Goal: Task Accomplishment & Management: Complete application form

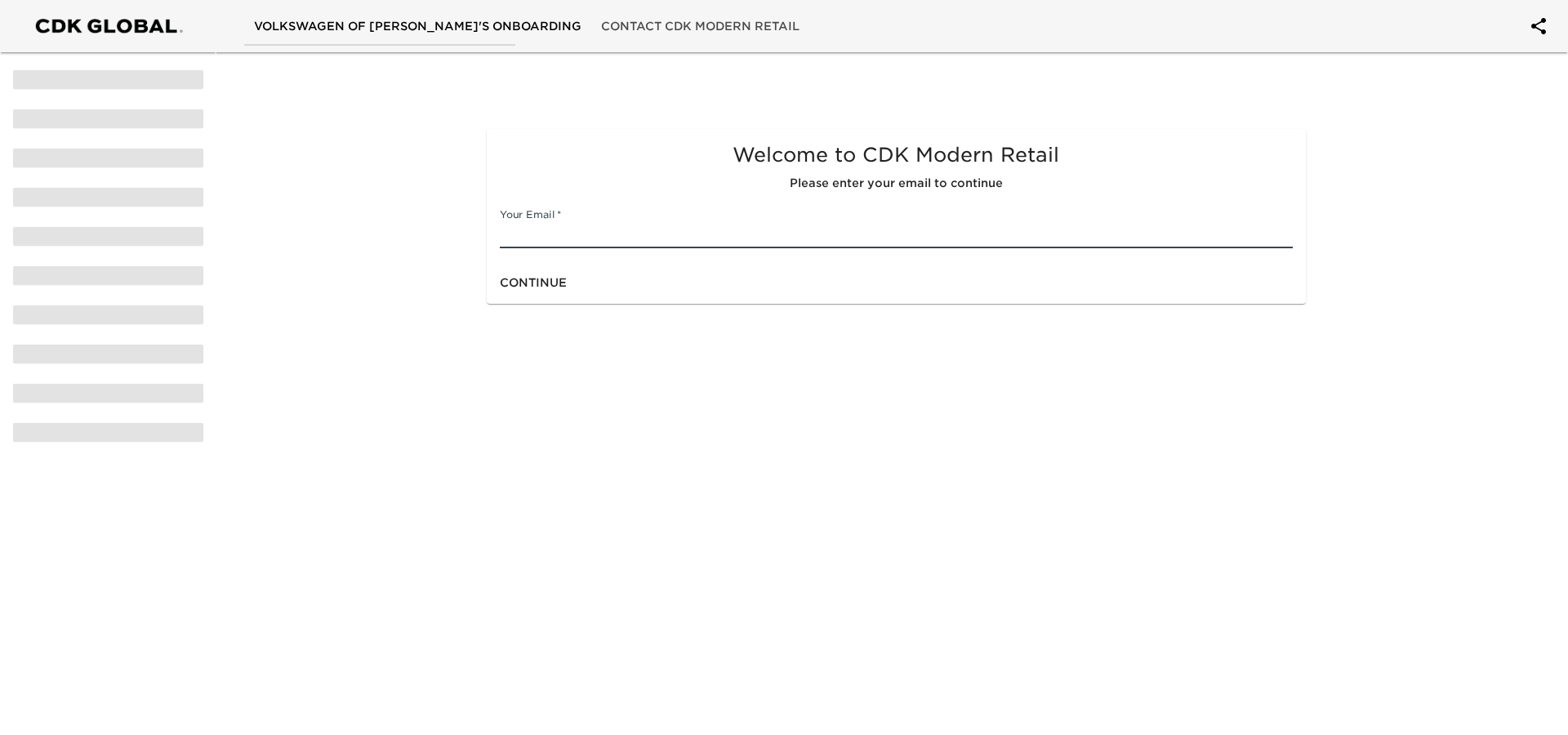
click at [569, 226] on input "text" at bounding box center [895, 235] width 792 height 26
type input "[DATE][EMAIL_ADDRESS][DOMAIN_NAME]"
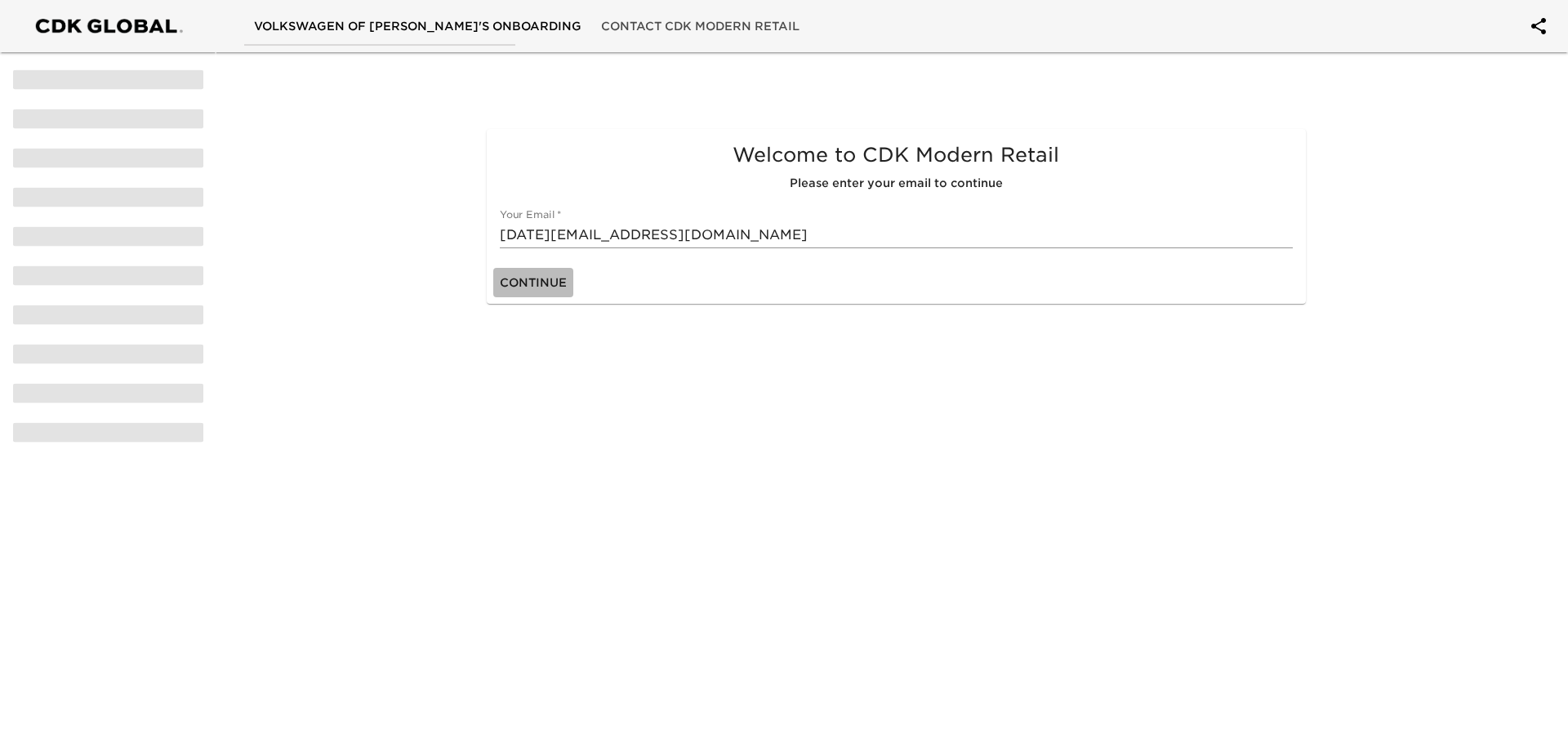
click at [551, 289] on span "Continue" at bounding box center [532, 283] width 67 height 21
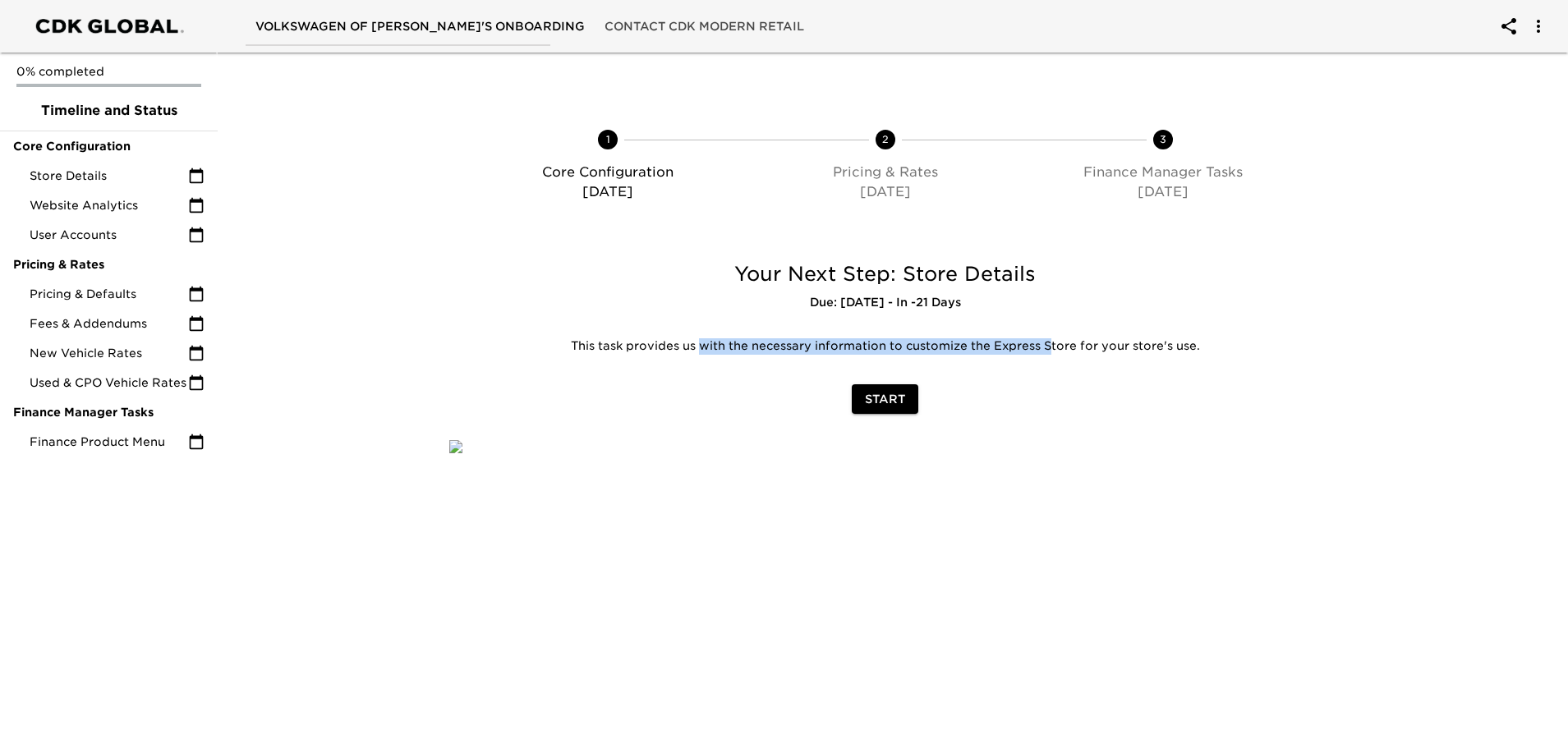
drag, startPoint x: 698, startPoint y: 344, endPoint x: 1054, endPoint y: 354, distance: 356.1
click at [1052, 352] on p "This task provides us with the necessary information to customize the Express S…" at bounding box center [885, 346] width 846 height 16
click at [1061, 376] on div "Your Next Step: Store Details Due: [DATE] - In -21 Days This task provides us w…" at bounding box center [885, 313] width 897 height 130
click at [873, 401] on span "Start" at bounding box center [885, 399] width 41 height 21
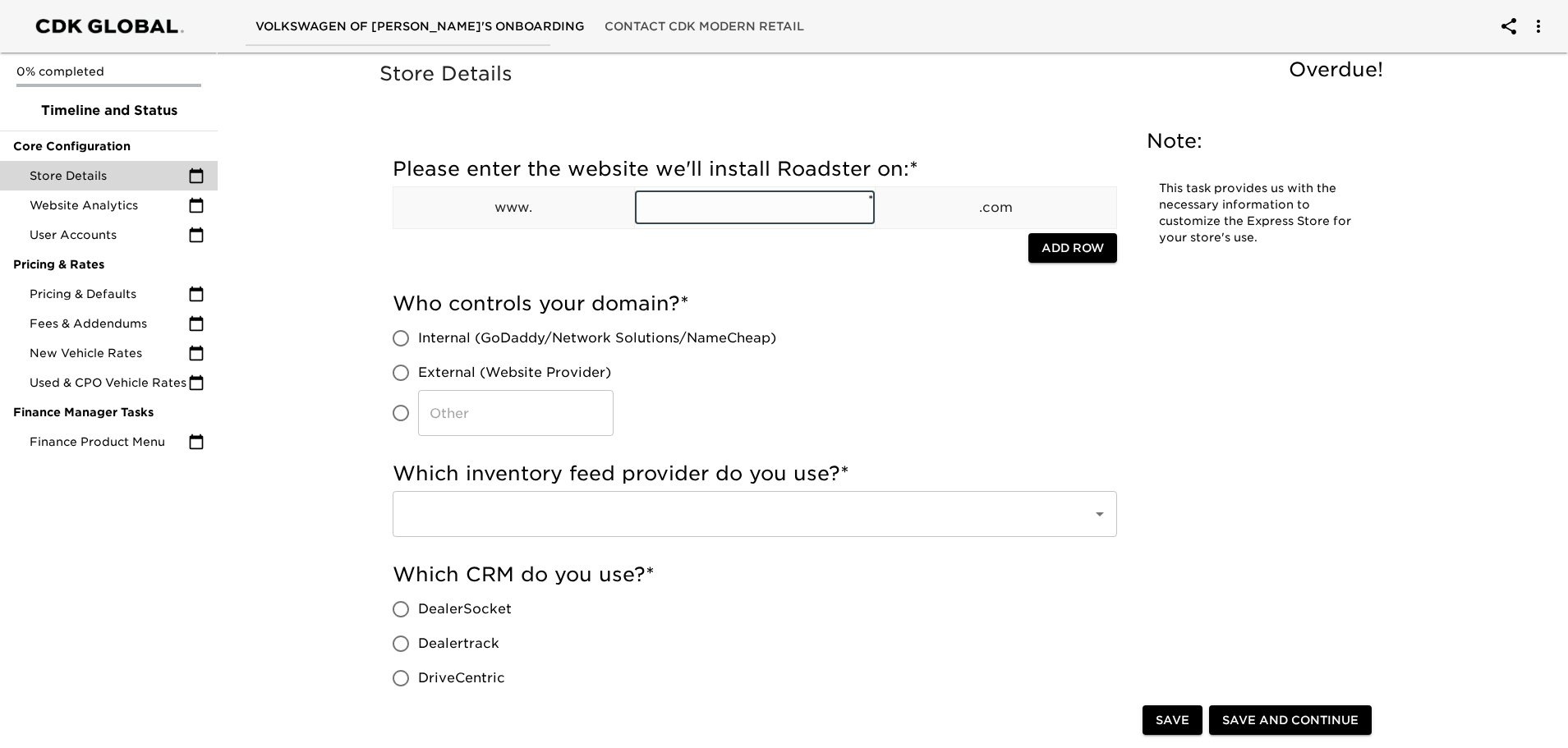
click at [706, 208] on input "text" at bounding box center [755, 207] width 240 height 33
type input "o"
type input "volkswagenofmarietta"
click at [878, 281] on div "Please enter the website we'll install Roadster on: * www. volkswagenofmarietta…" at bounding box center [755, 215] width 725 height 135
click at [1064, 259] on button "Add Row" at bounding box center [1072, 248] width 89 height 30
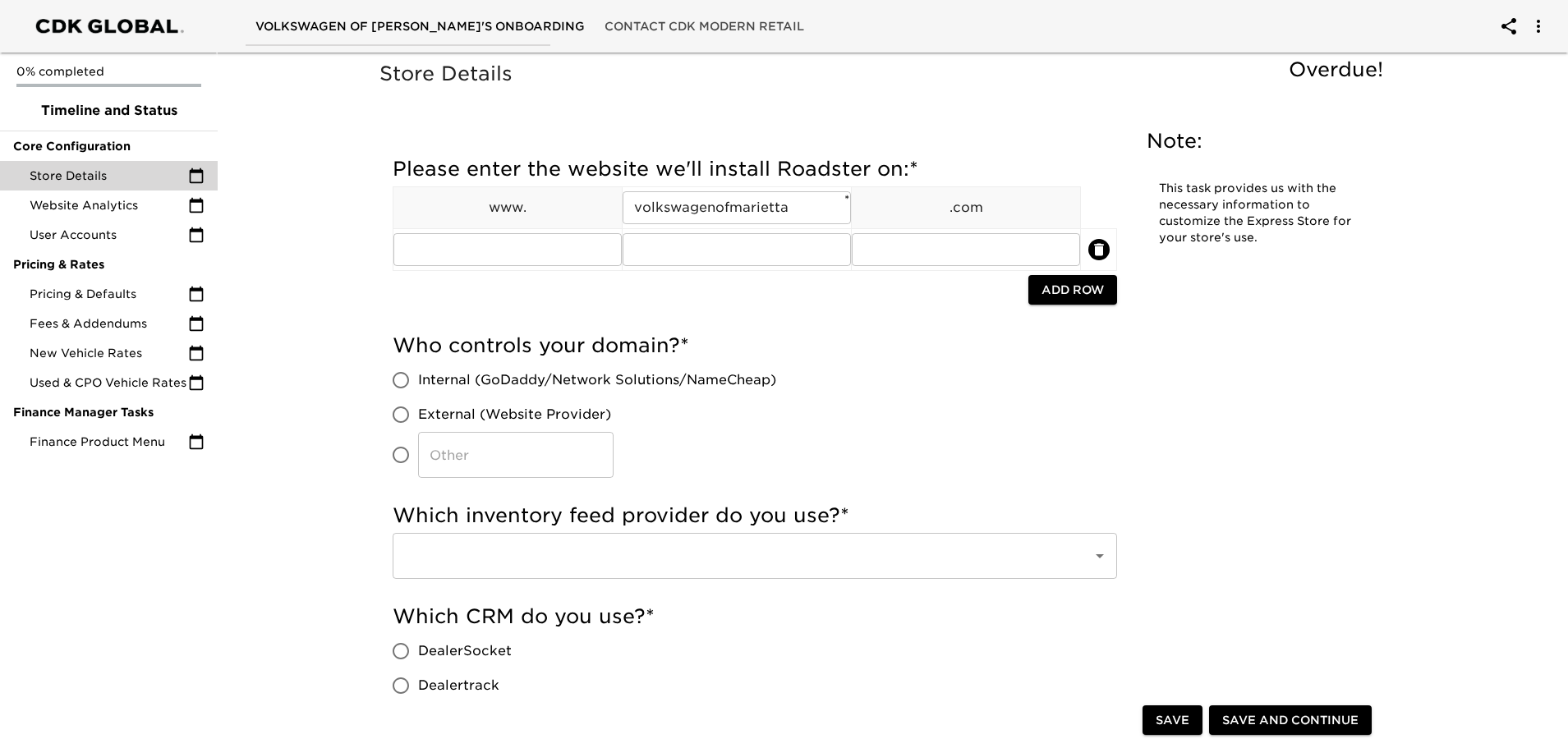
click at [906, 335] on h5 "Who controls your domain? *" at bounding box center [755, 346] width 725 height 26
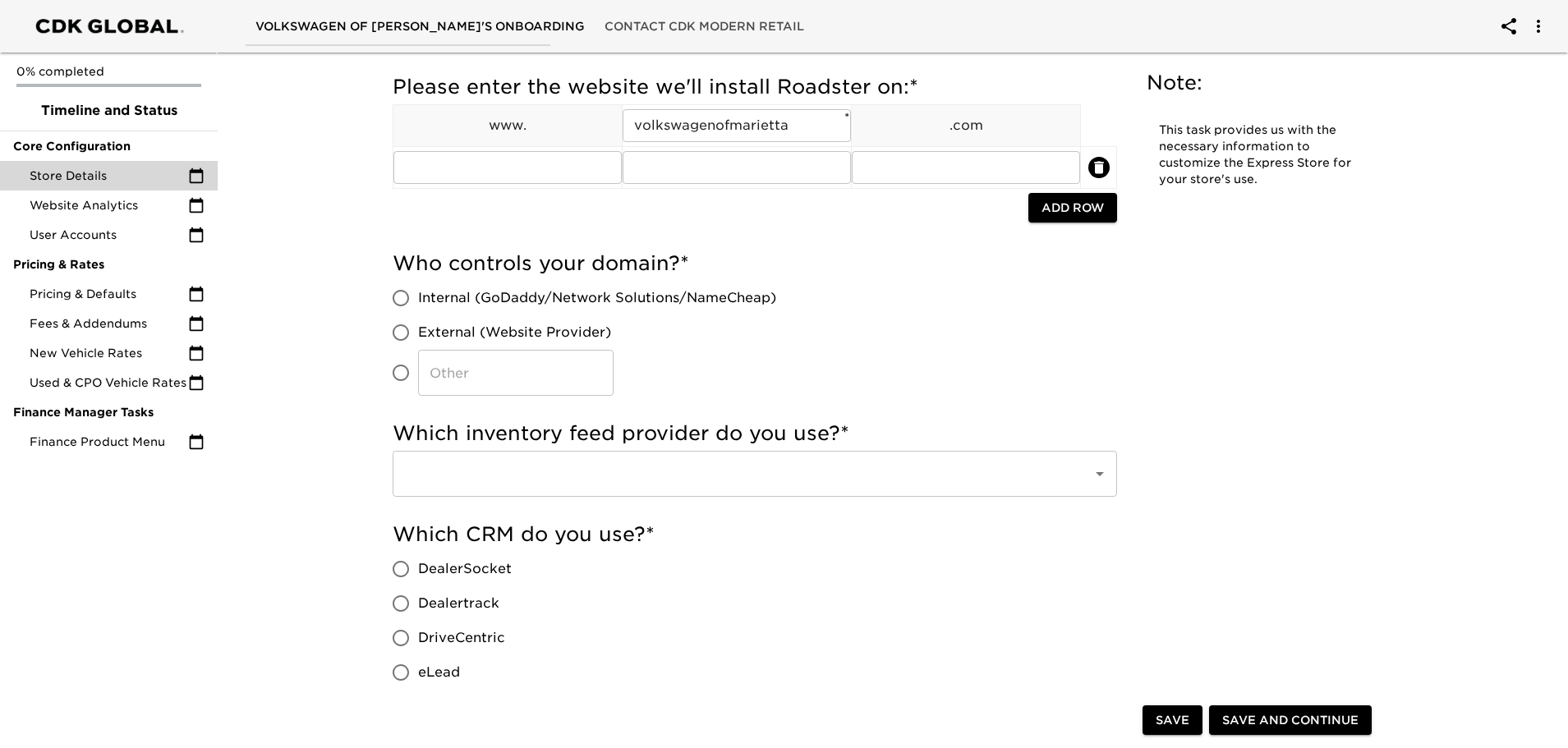
scroll to position [164, 0]
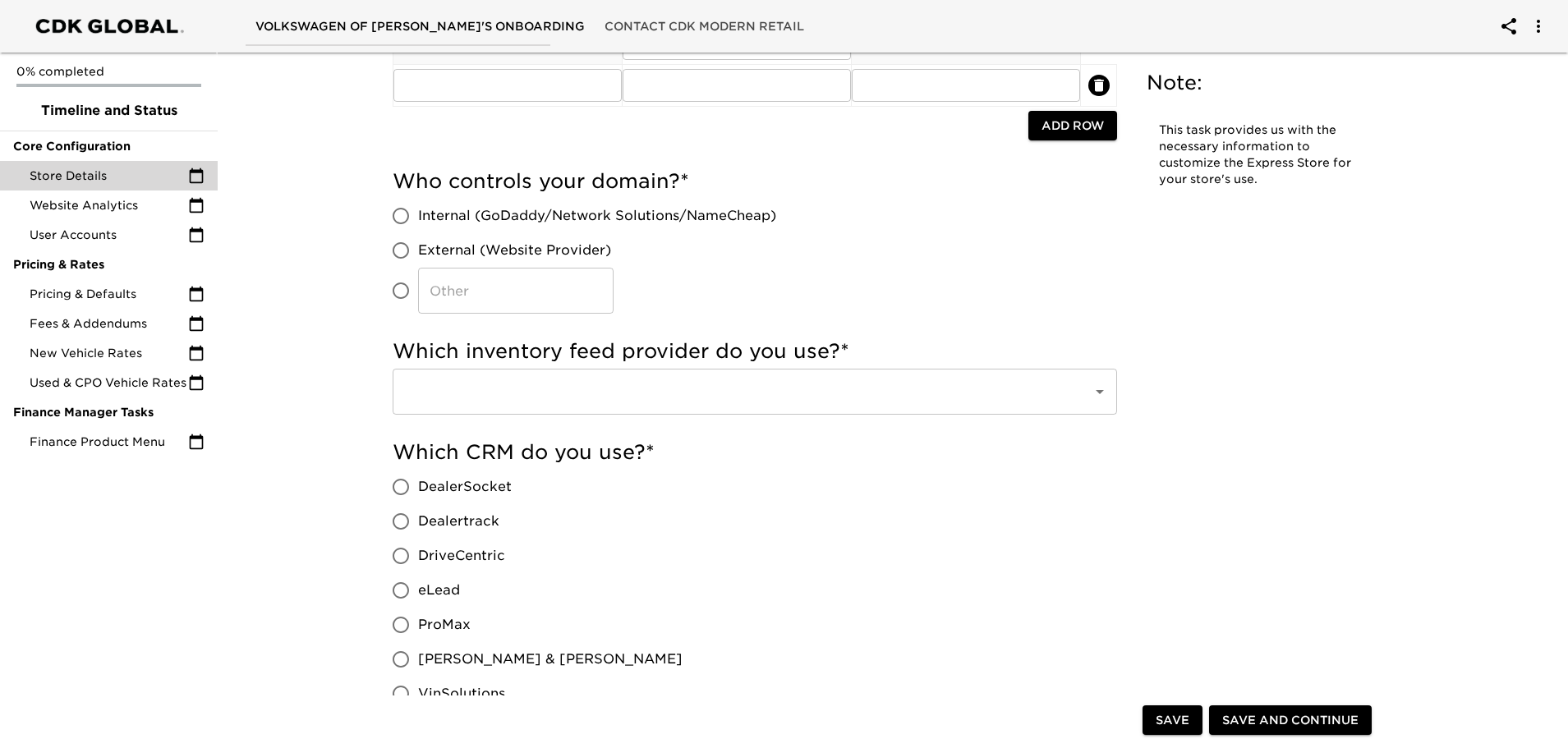
click at [1096, 86] on icon "delete" at bounding box center [1099, 85] width 9 height 12
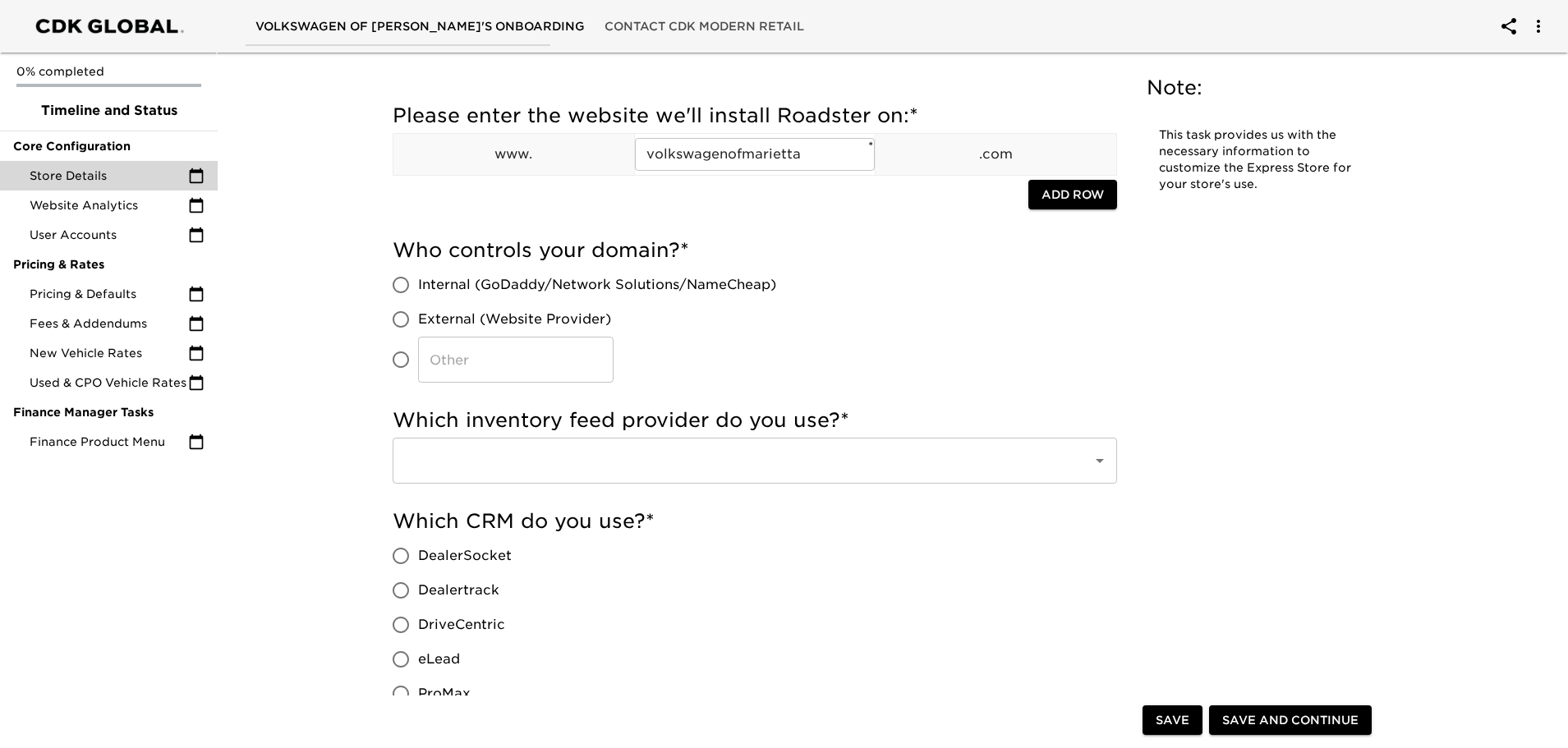
scroll to position [82, 0]
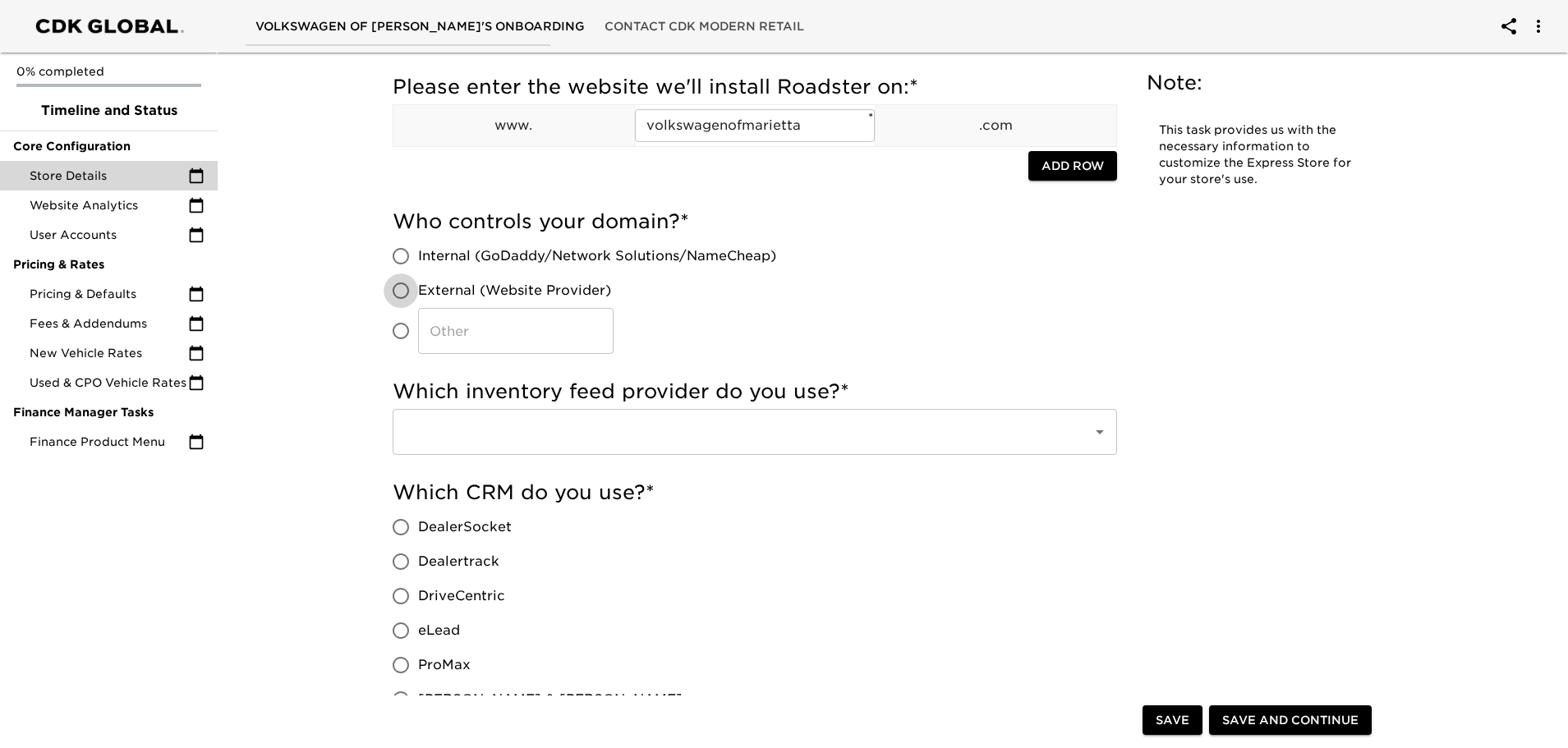
click at [404, 290] on input "External (Website Provider)" at bounding box center [400, 290] width 35 height 35
radio input "true"
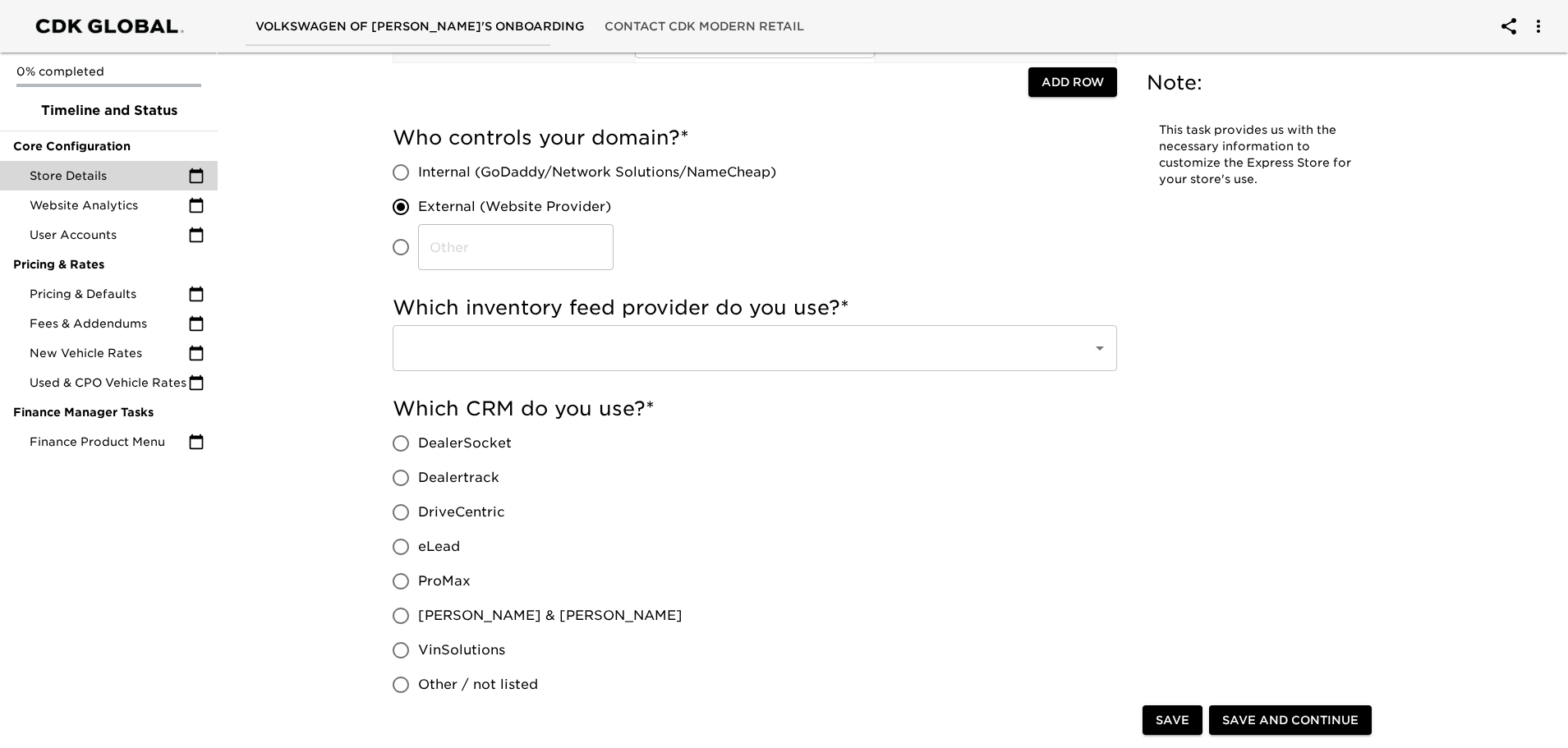
scroll to position [164, 0]
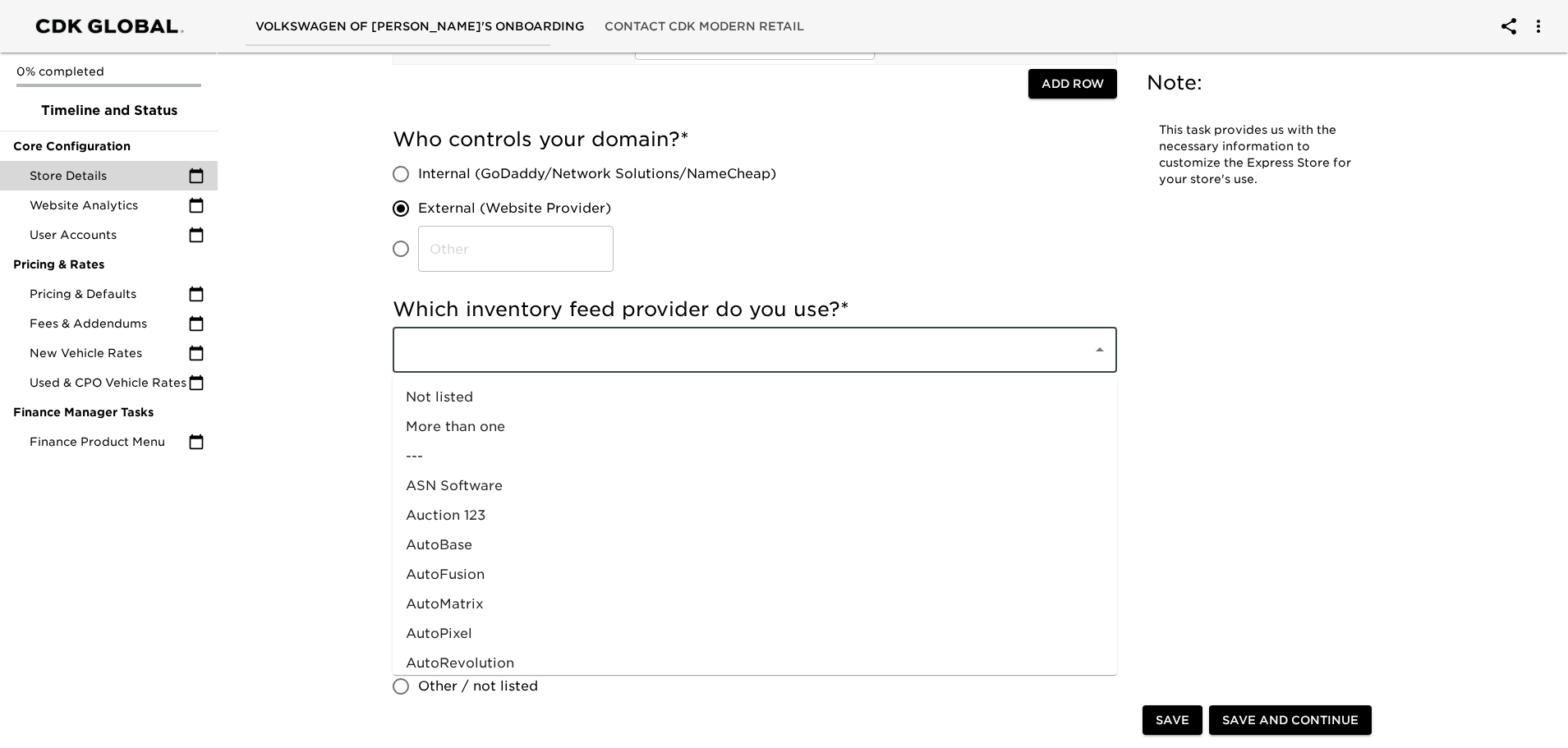
click at [668, 353] on input "text" at bounding box center [731, 350] width 663 height 31
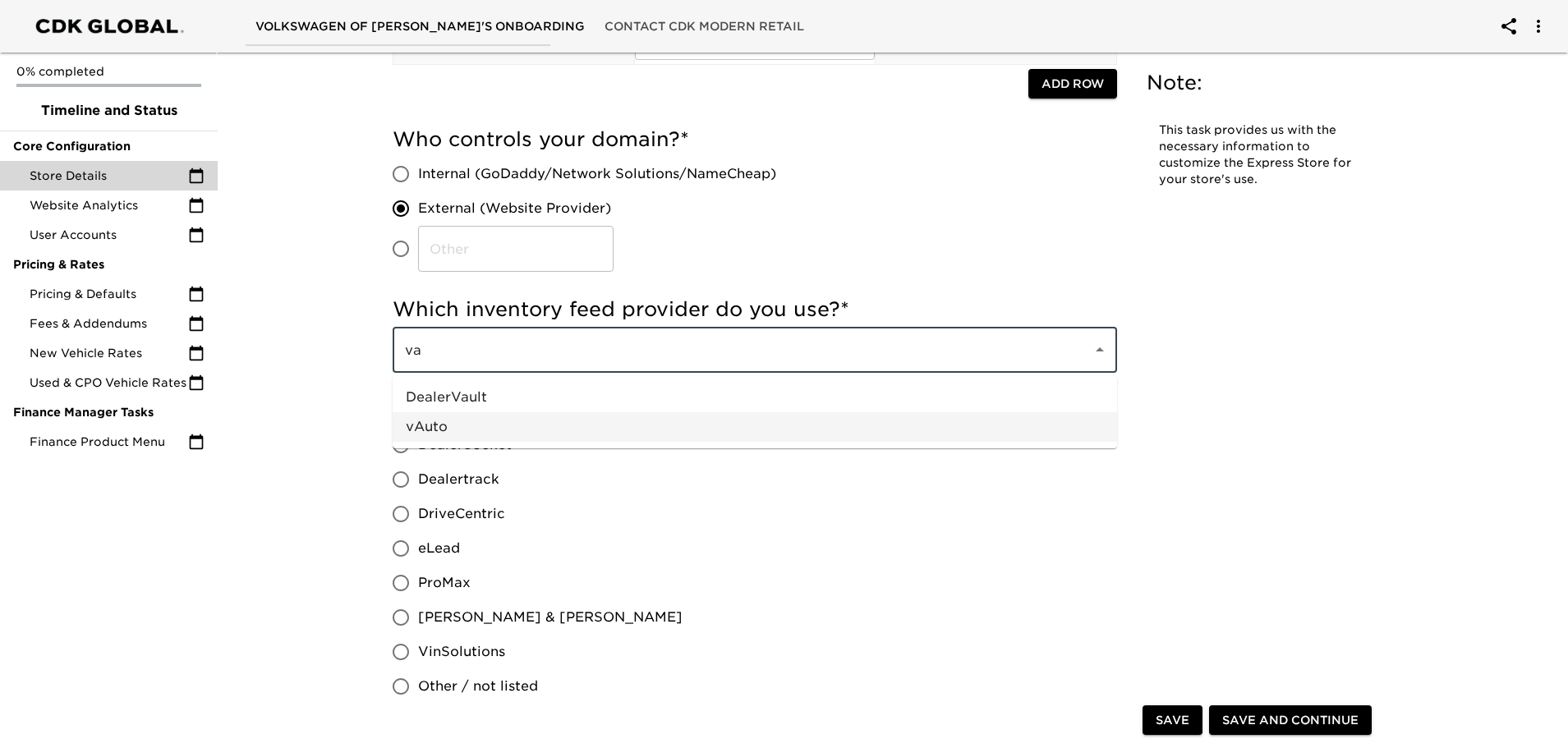
click at [538, 429] on li "vAuto" at bounding box center [755, 426] width 725 height 29
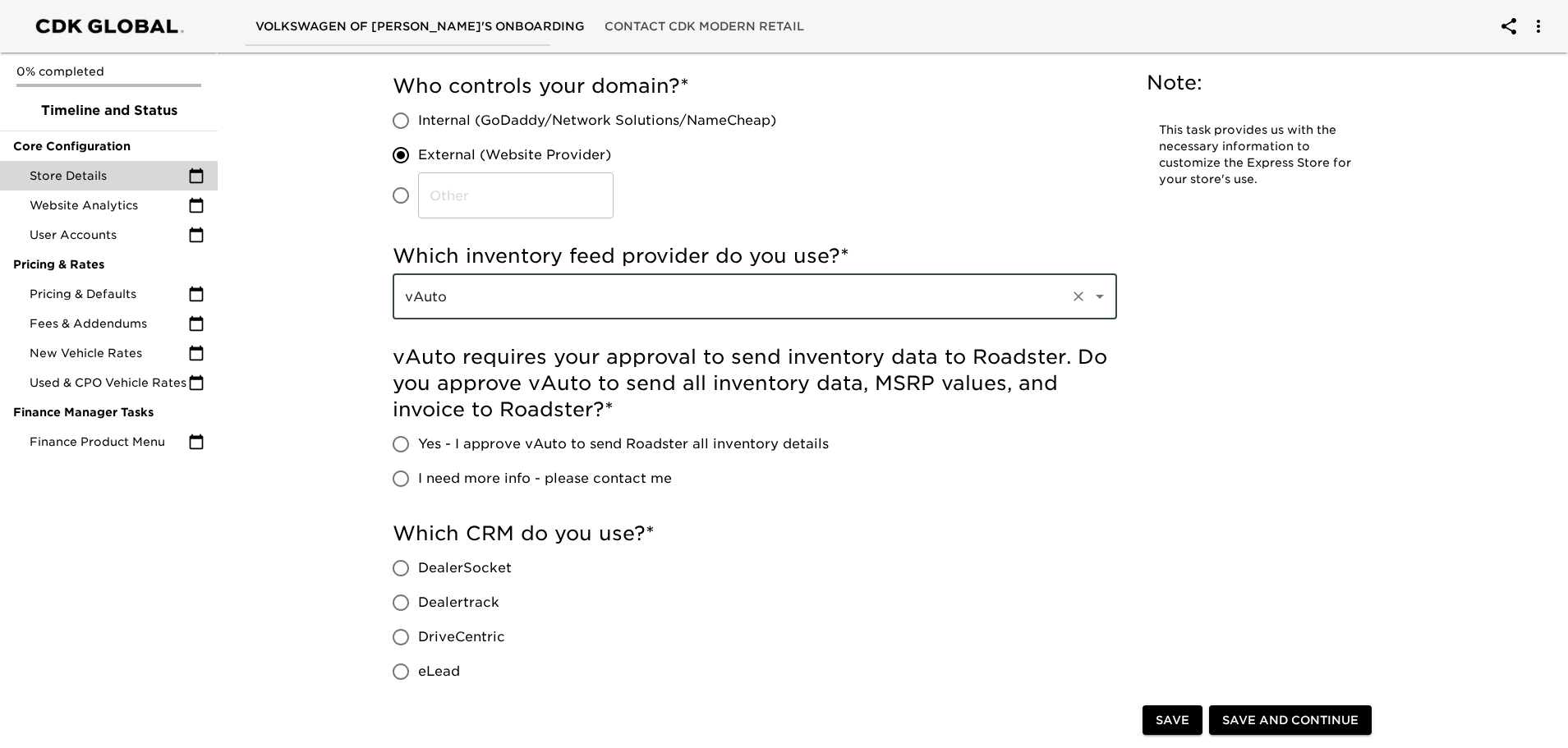
scroll to position [246, 0]
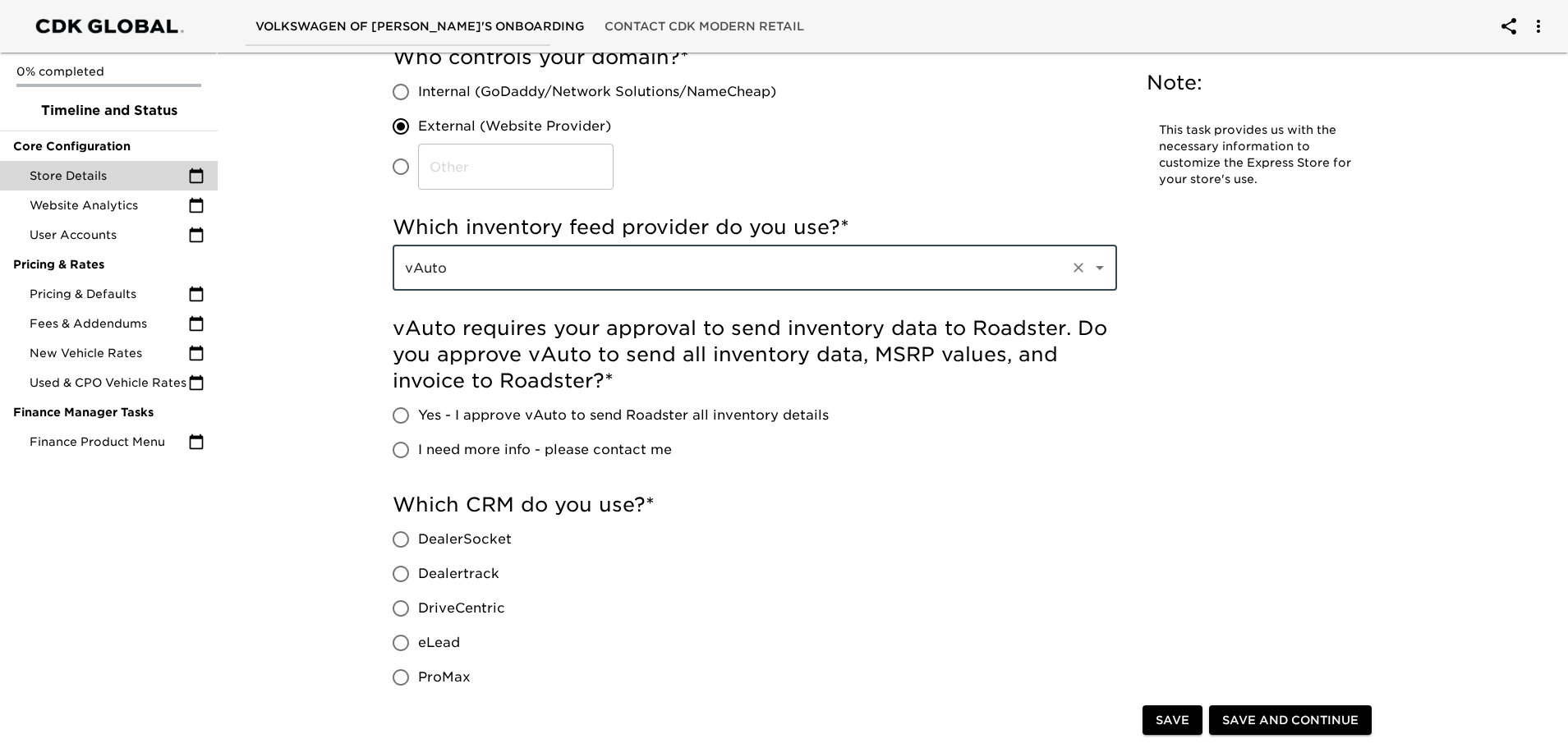
type input "vAuto"
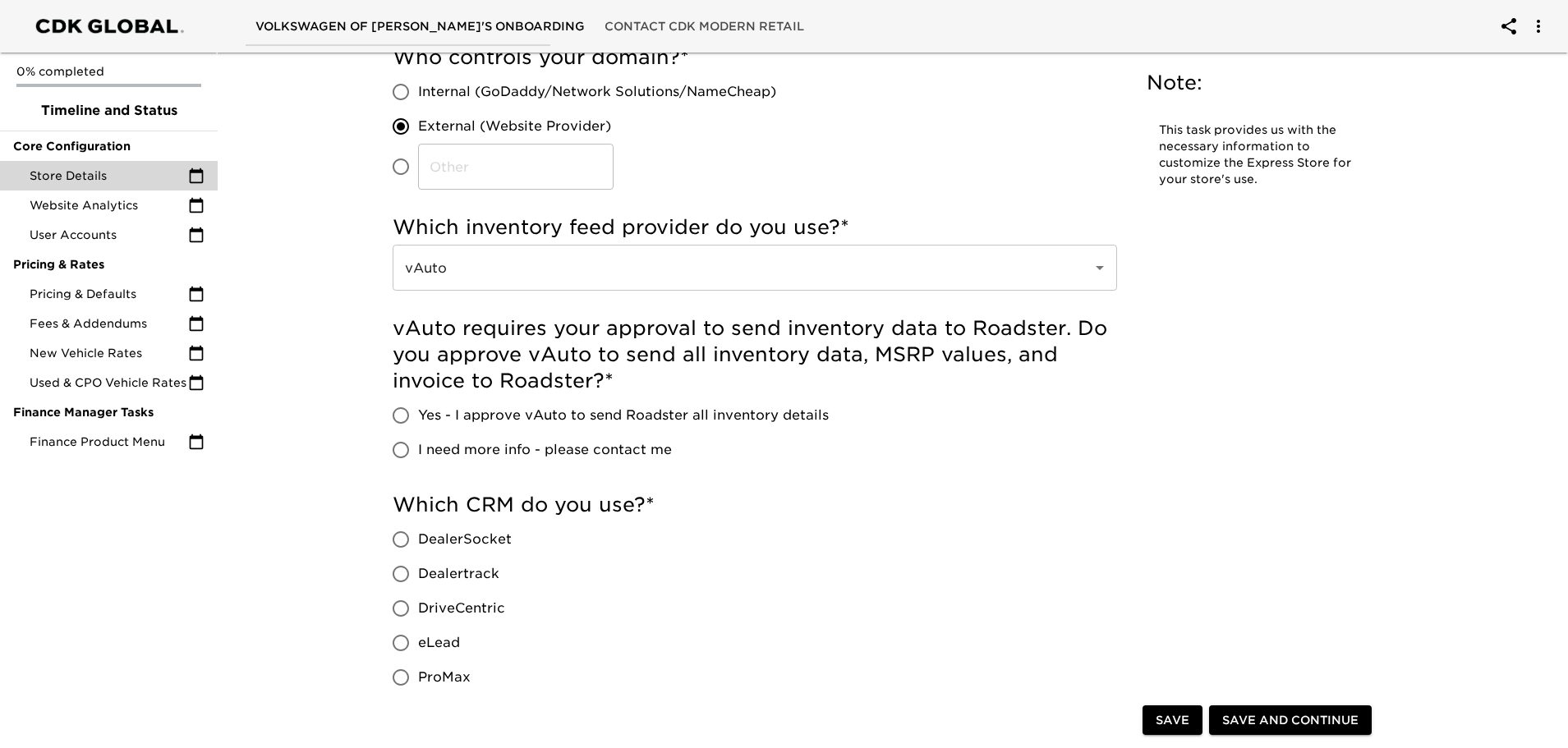
click at [511, 415] on span "Yes - I approve vAuto to send Roadster all inventory details" at bounding box center [624, 415] width 411 height 20
click at [418, 415] on input "Yes - I approve vAuto to send Roadster all inventory details" at bounding box center [400, 415] width 35 height 35
radio input "true"
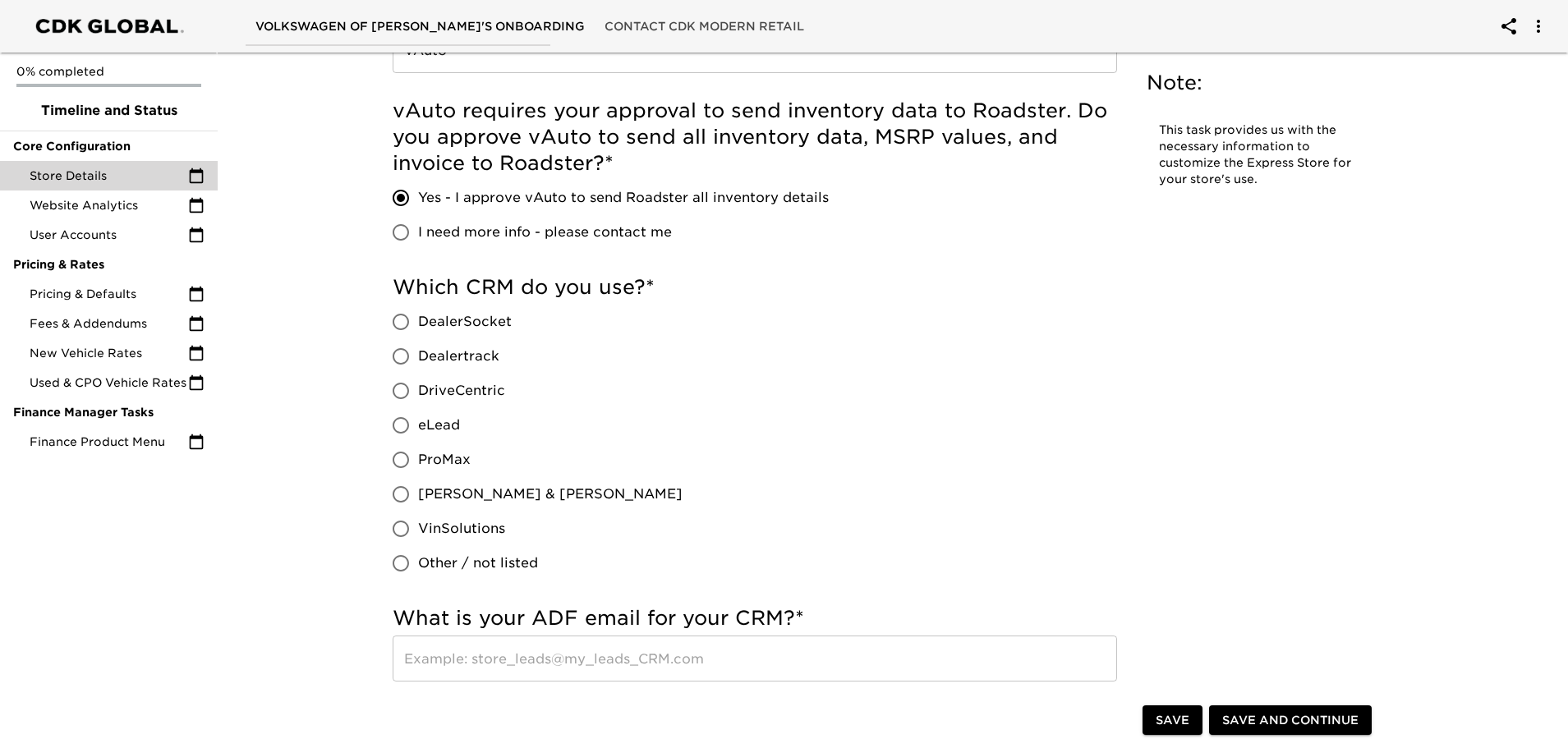
scroll to position [493, 0]
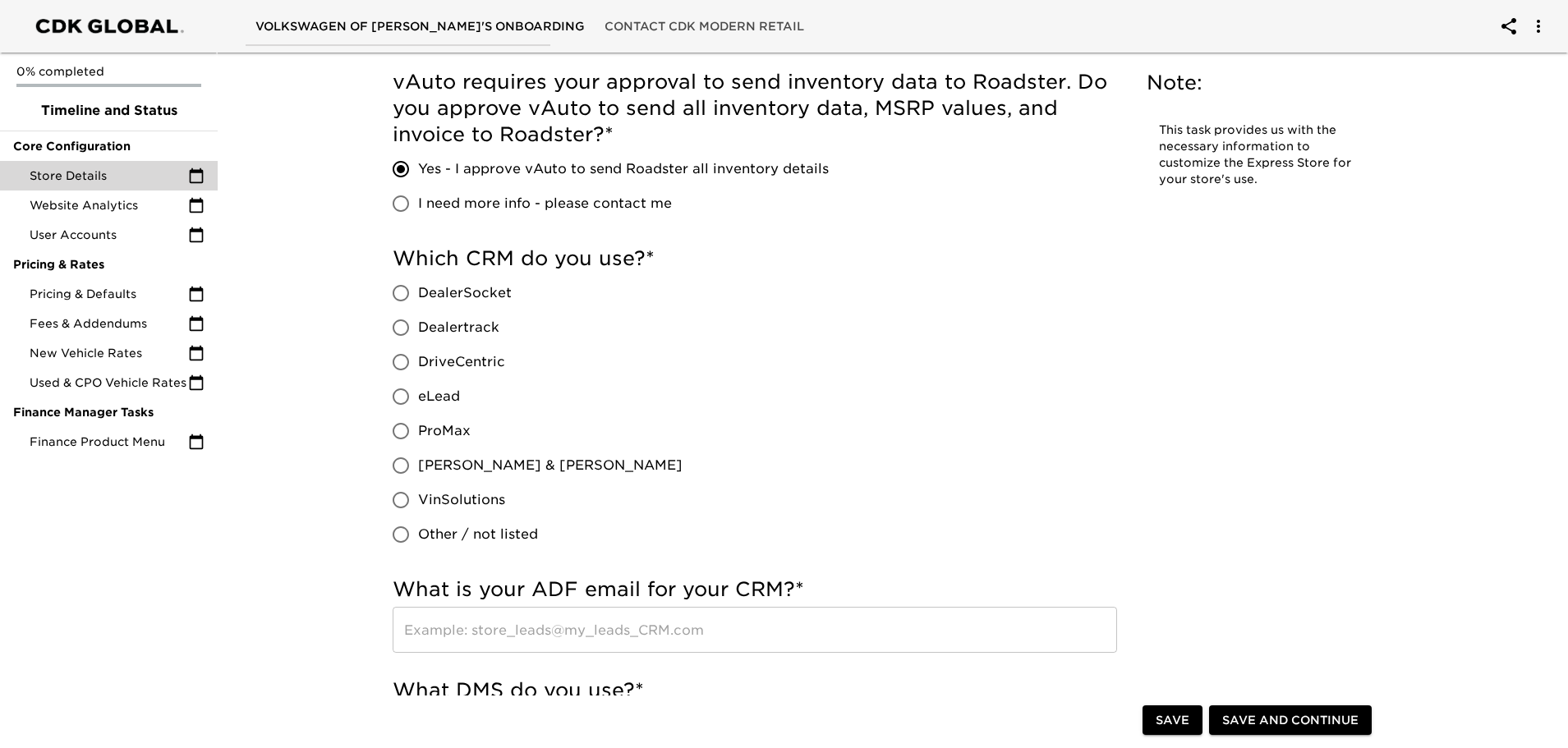
click at [443, 395] on span "eLead" at bounding box center [439, 396] width 41 height 20
click at [418, 395] on input "eLead" at bounding box center [400, 397] width 35 height 35
radio input "true"
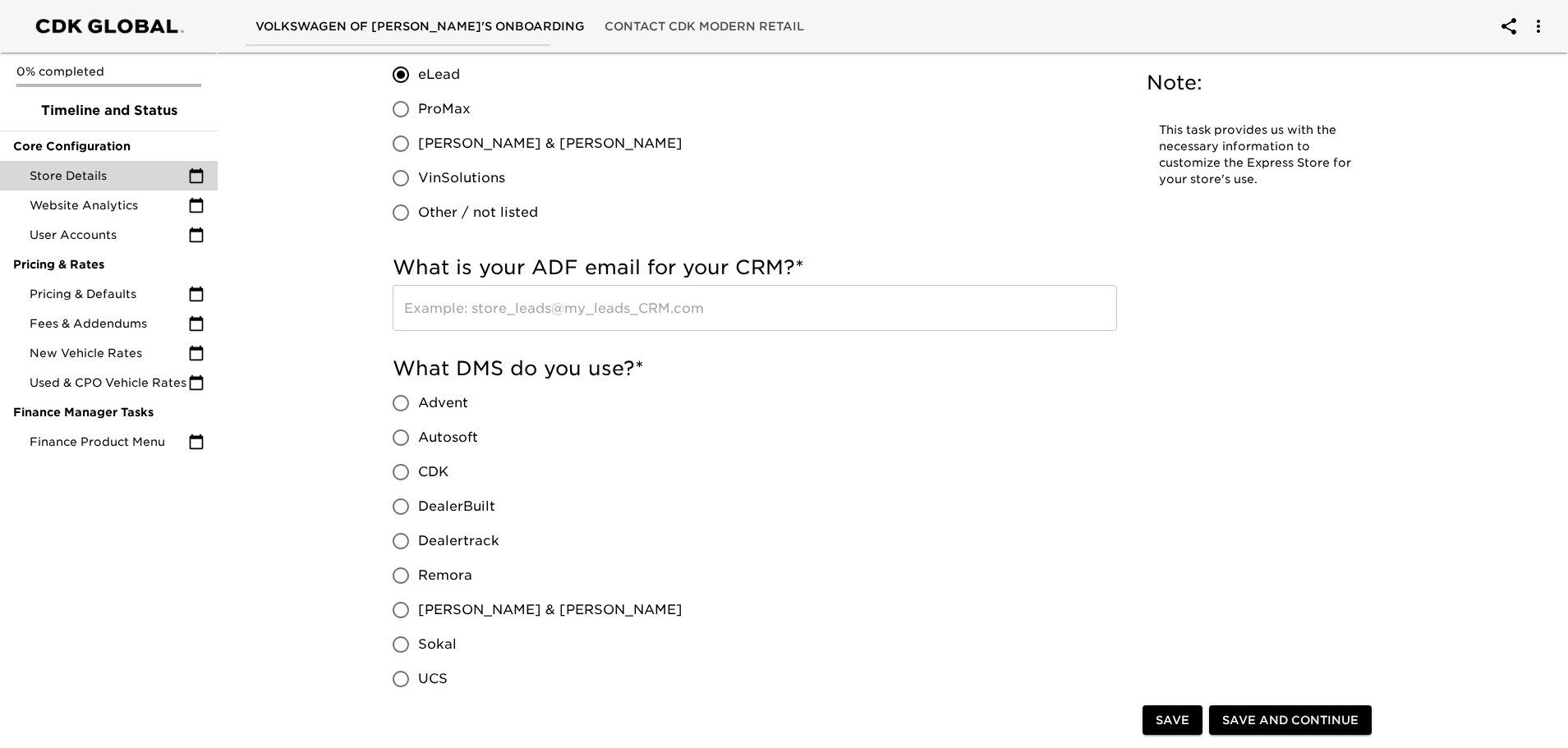
scroll to position [821, 0]
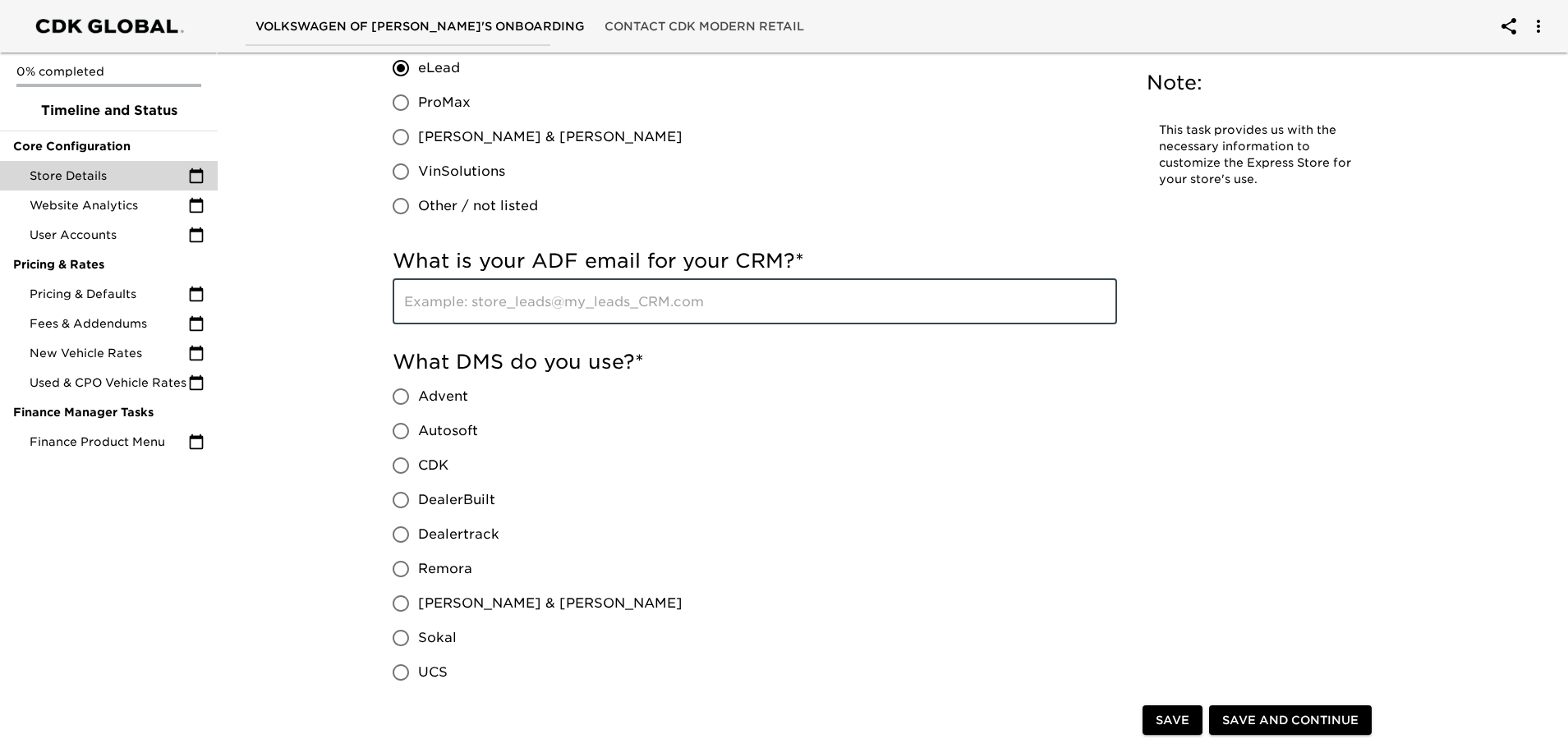
click at [561, 297] on input "text" at bounding box center [755, 301] width 725 height 46
paste input "[EMAIL_ADDRESS][DOMAIN_NAME]"
type input "[EMAIL_ADDRESS][DOMAIN_NAME]"
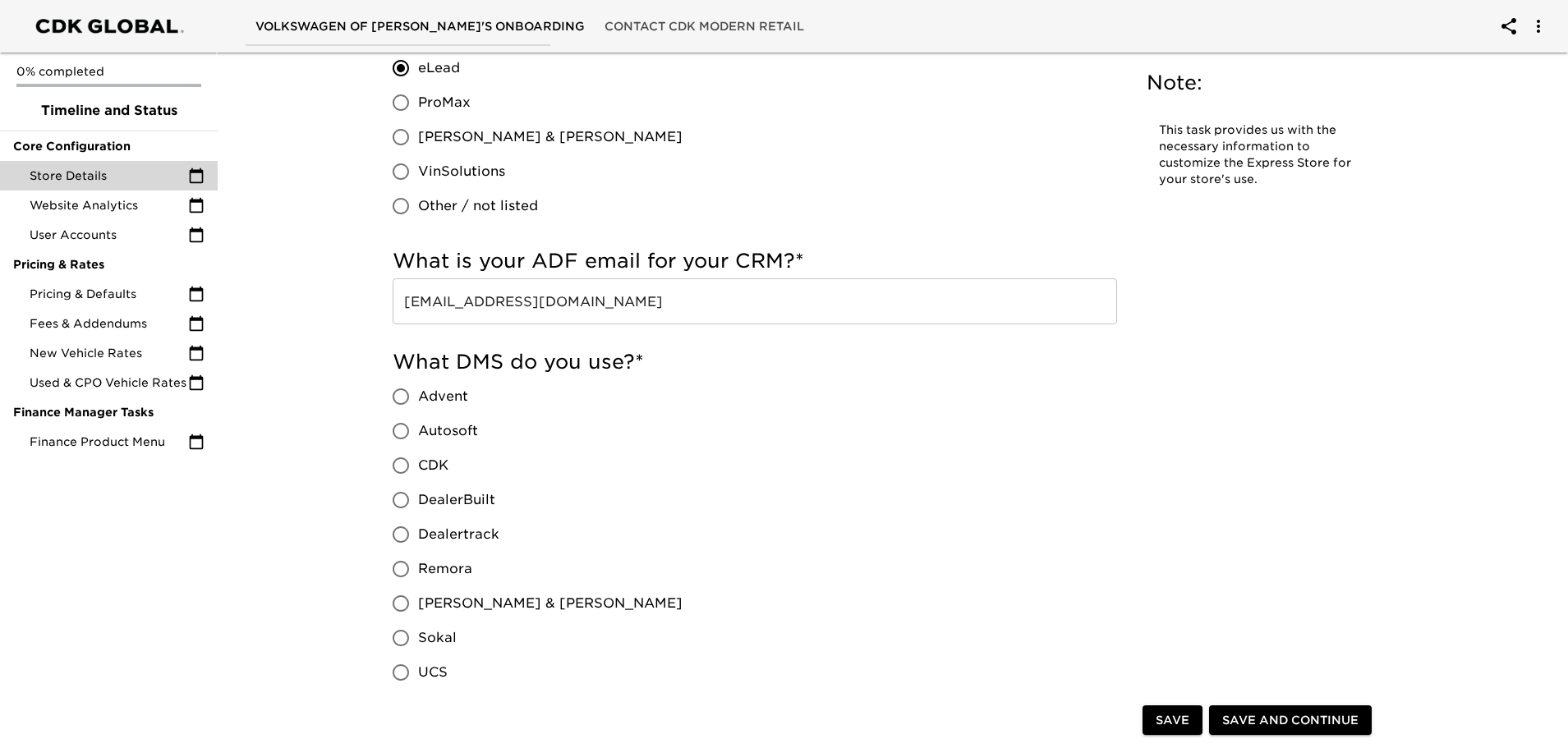
click at [763, 400] on div "What DMS do you use? * Advent Autosoft CDK DealerBuilt Dealertrack Remora [PERS…" at bounding box center [755, 536] width 725 height 375
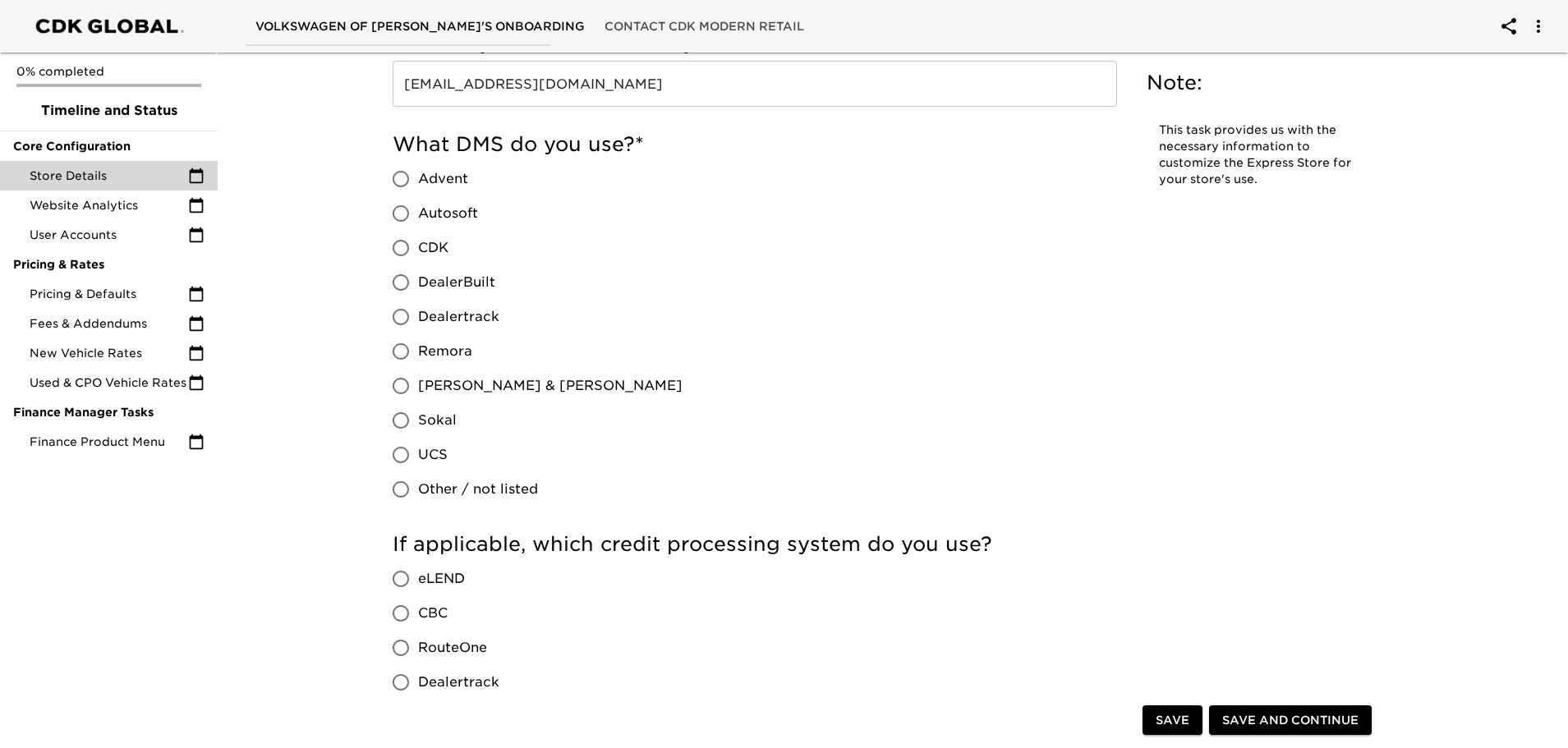
scroll to position [1149, 0]
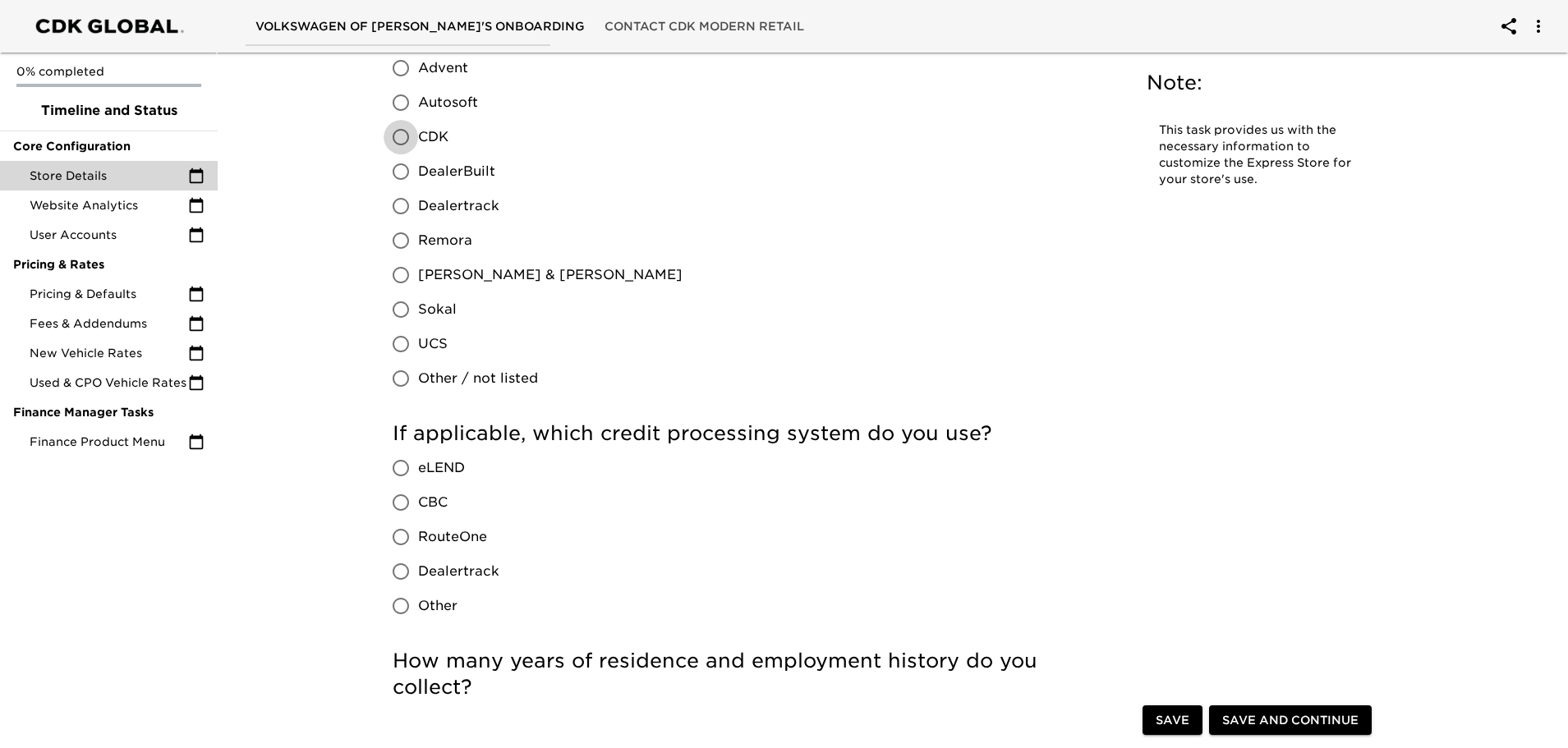
click at [413, 135] on input "CDK" at bounding box center [400, 137] width 35 height 35
radio input "true"
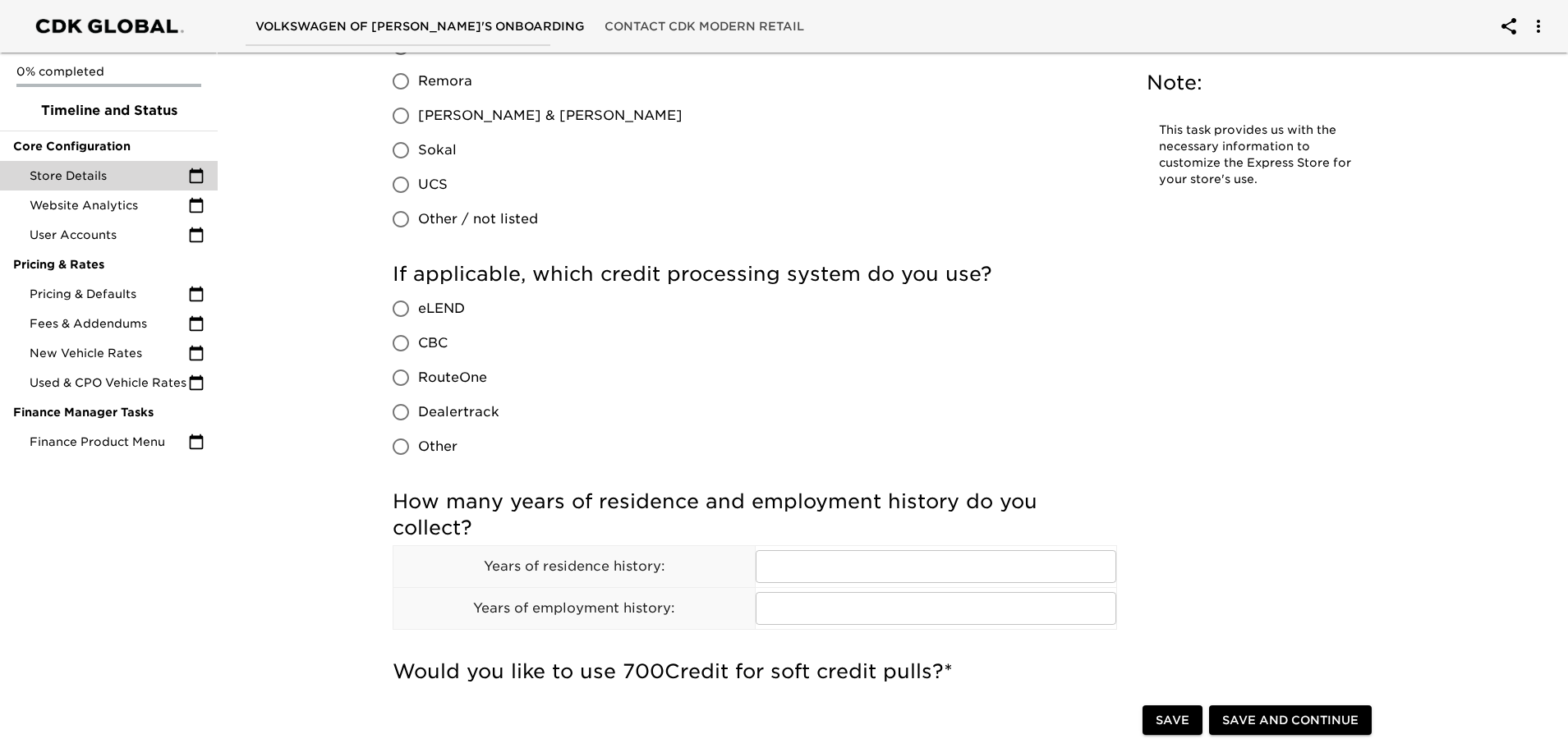
scroll to position [1313, 0]
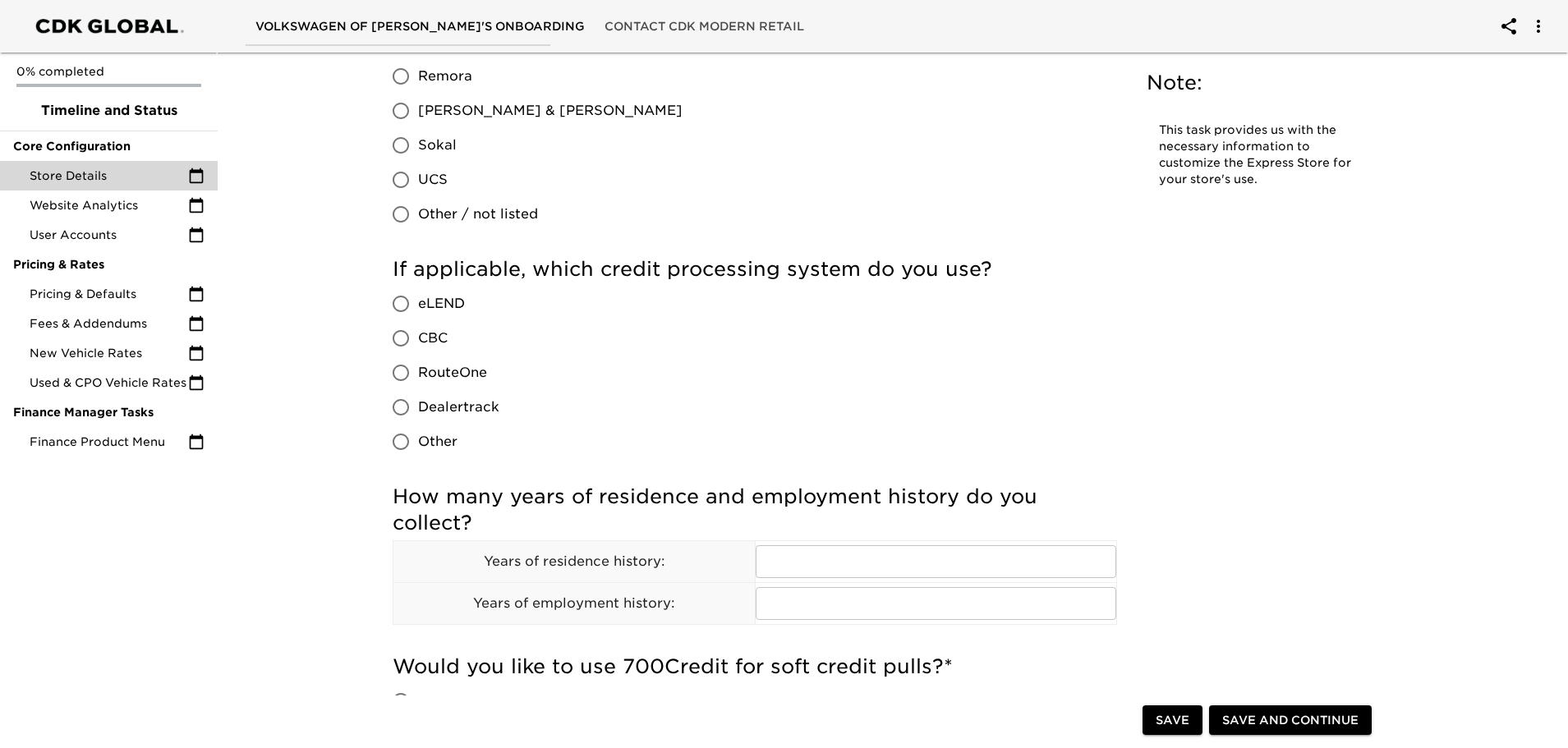
click at [436, 447] on span "Other" at bounding box center [438, 441] width 40 height 20
click at [418, 447] on input "Other" at bounding box center [400, 442] width 35 height 35
radio input "true"
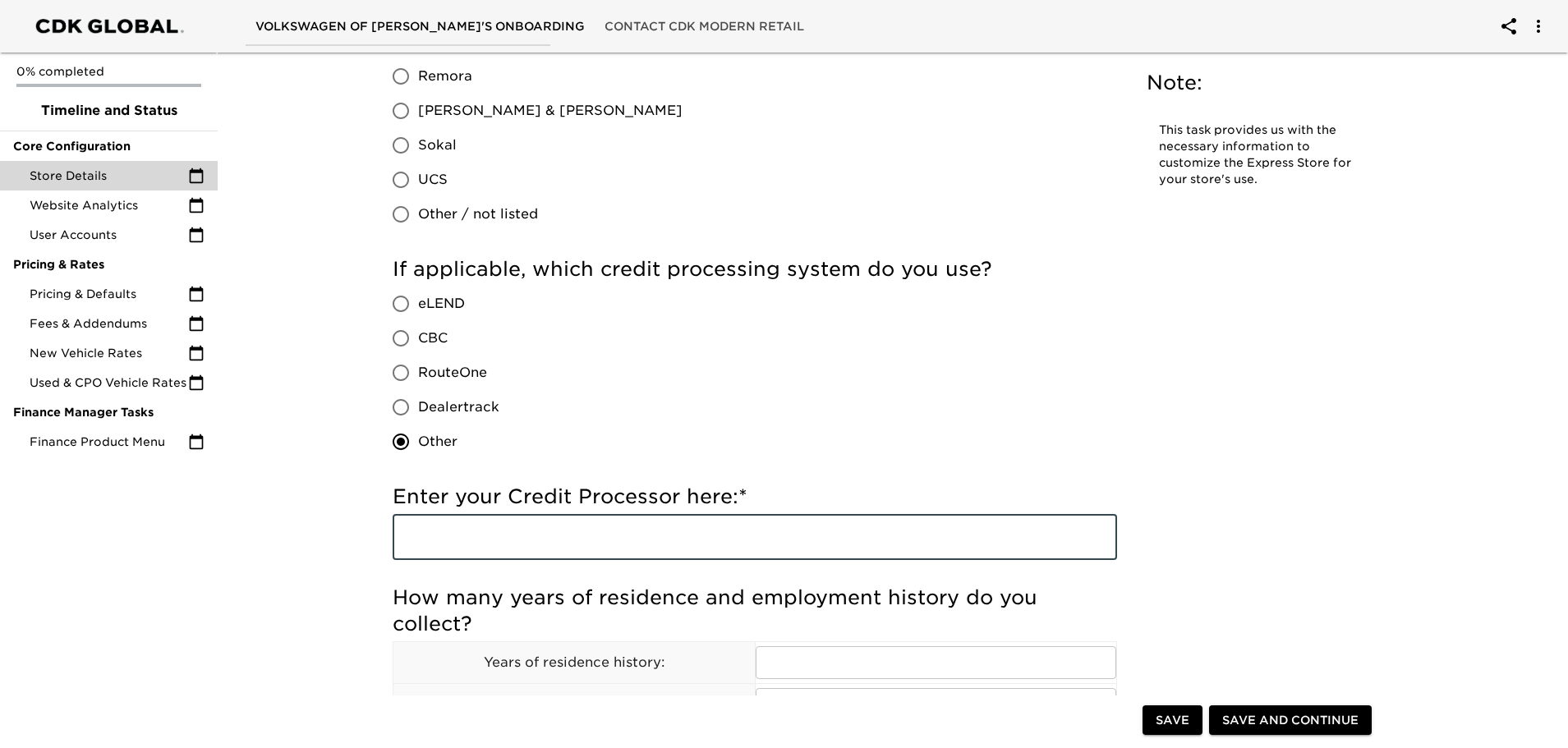
click at [539, 544] on input "text" at bounding box center [755, 537] width 725 height 46
click at [448, 405] on span "Dealertrack" at bounding box center [459, 407] width 81 height 20
click at [418, 405] on input "Dealertrack" at bounding box center [400, 407] width 35 height 35
radio input "true"
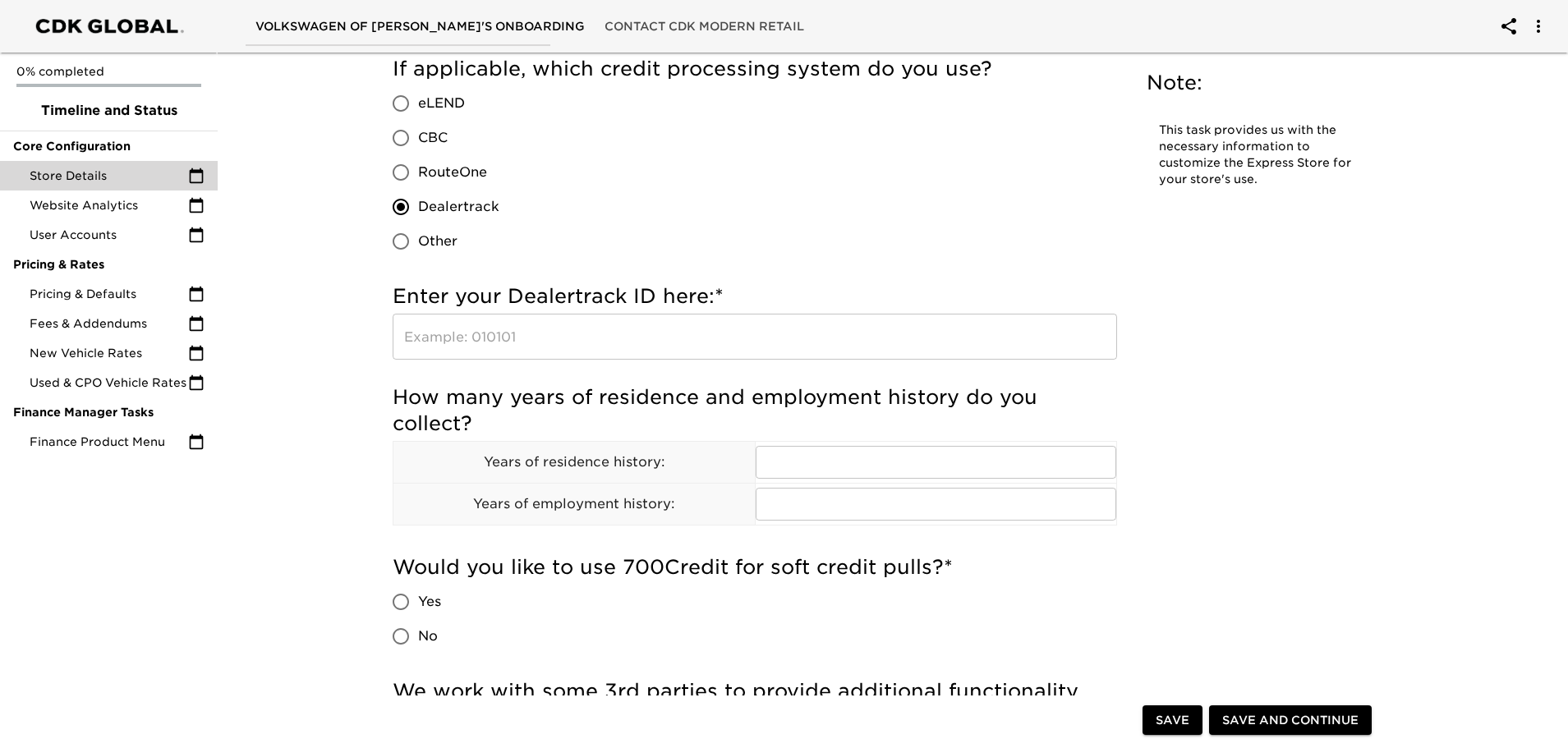
scroll to position [1560, 0]
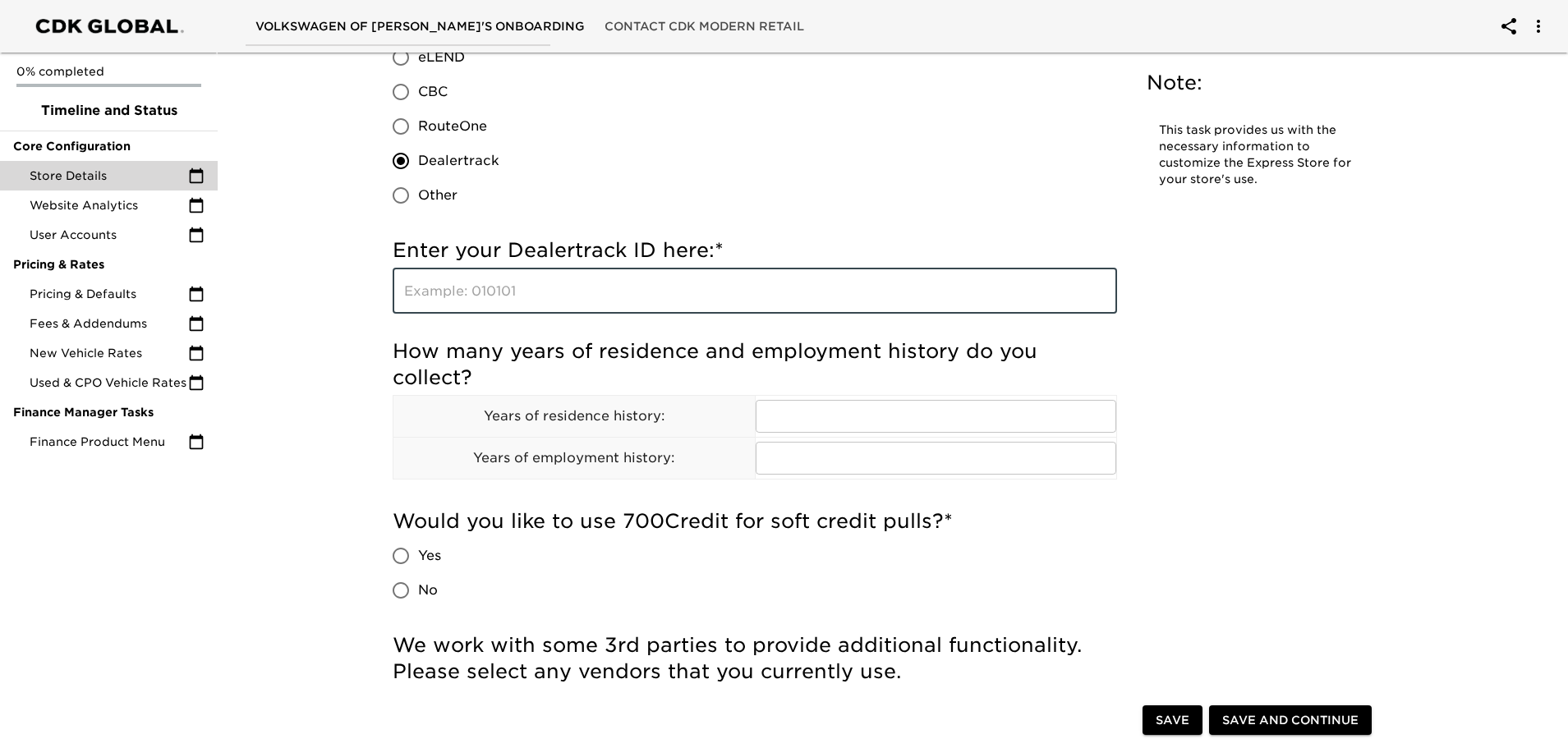
click at [579, 285] on input "text" at bounding box center [755, 290] width 725 height 46
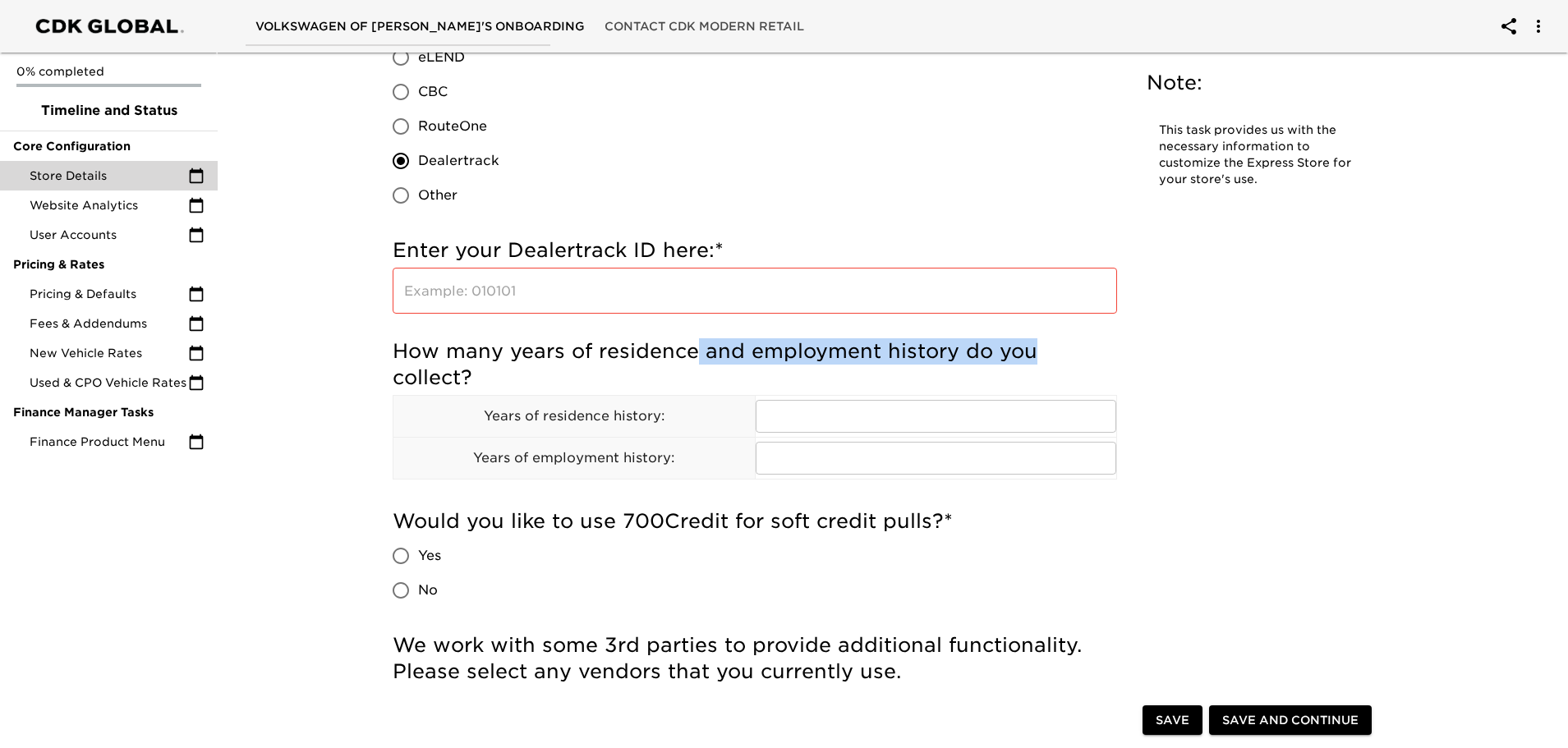
drag, startPoint x: 790, startPoint y: 350, endPoint x: 1091, endPoint y: 357, distance: 301.1
click at [1082, 353] on h5 "How many years of residence and employment history do you collect?" at bounding box center [755, 365] width 725 height 53
click at [1155, 364] on div "Store Details Overdue! Note: This task provides us with the necessary informati…" at bounding box center [885, 284] width 1019 height 3573
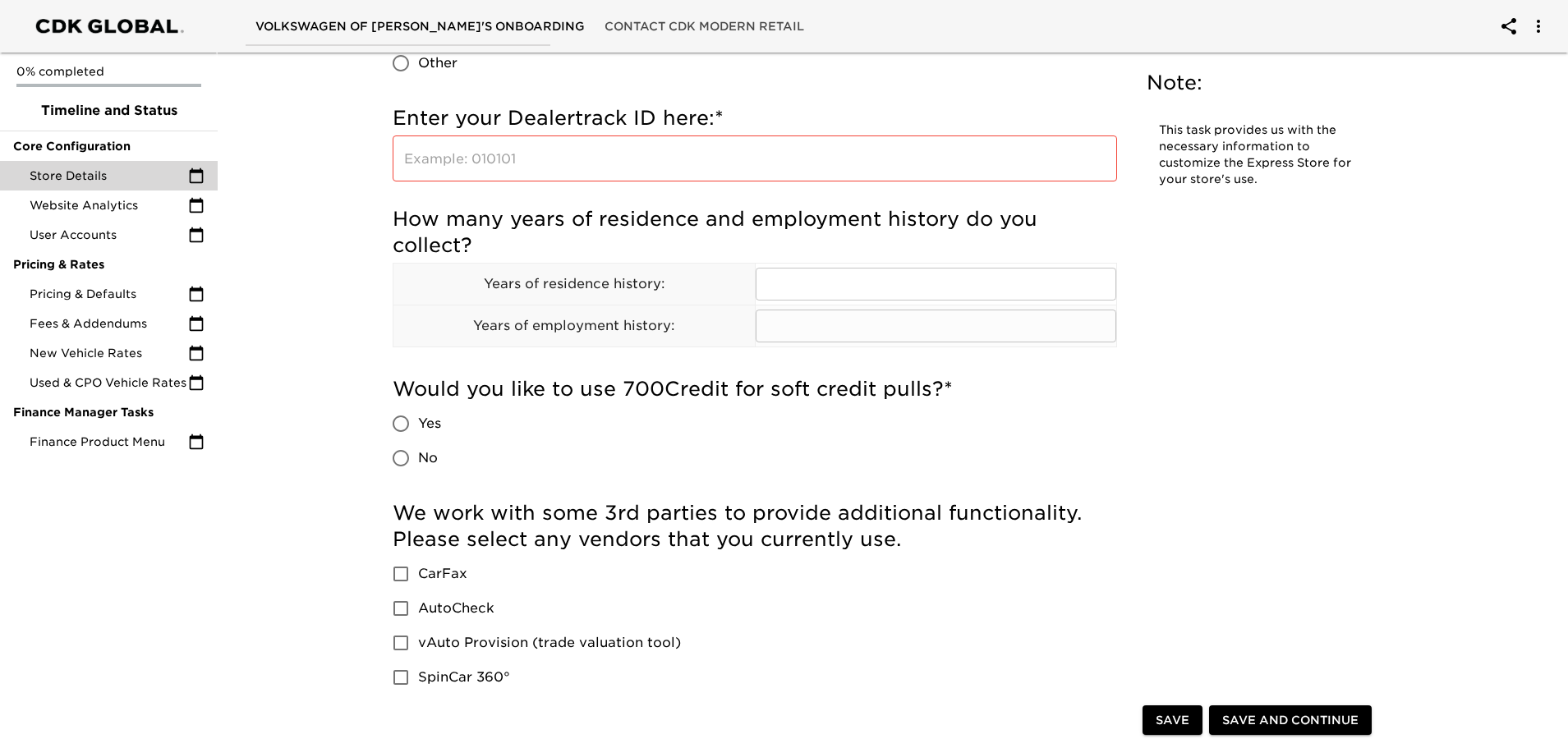
scroll to position [1724, 0]
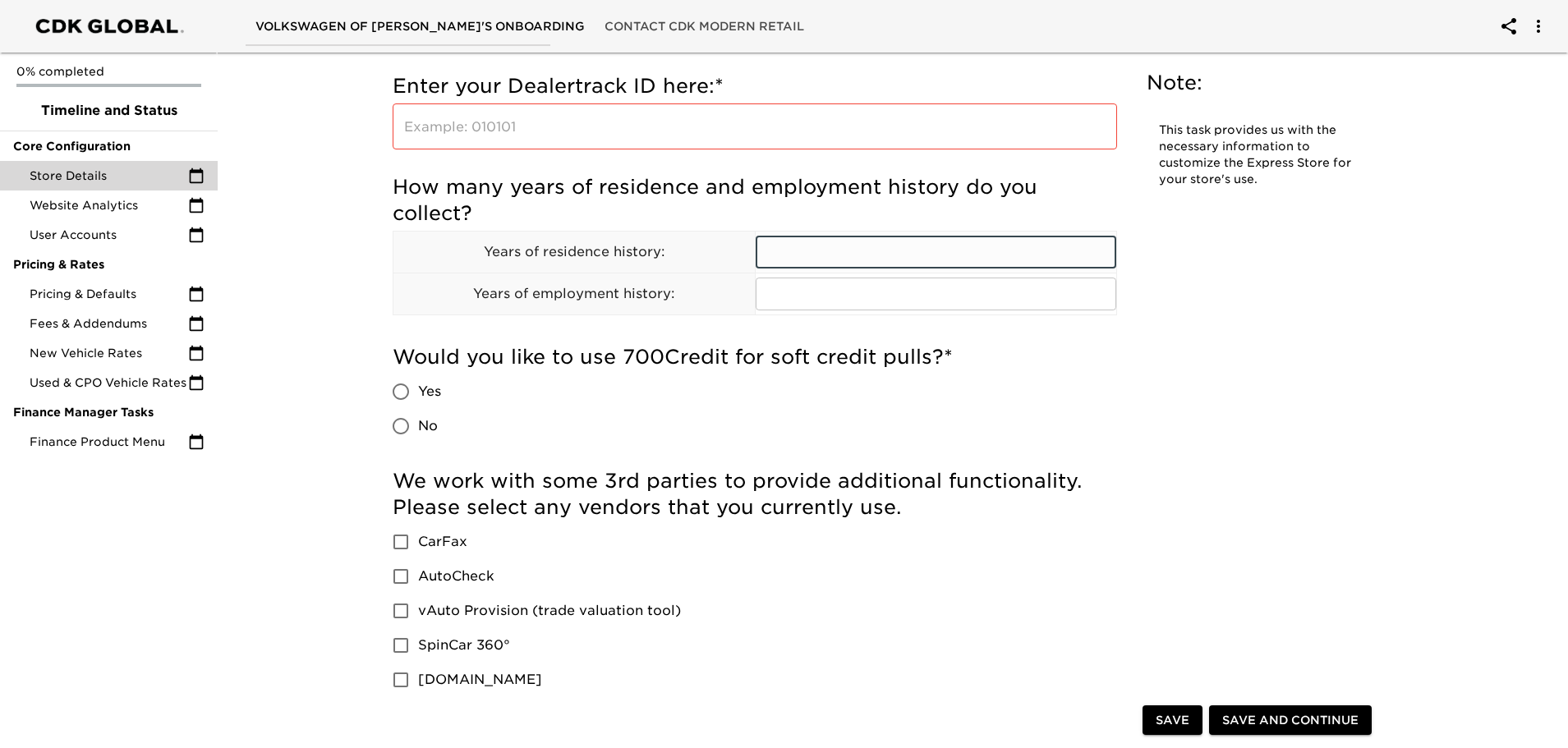
click at [821, 262] on input "text" at bounding box center [936, 252] width 361 height 33
click at [533, 214] on h5 "How many years of residence and employment history do you collect?" at bounding box center [755, 201] width 725 height 53
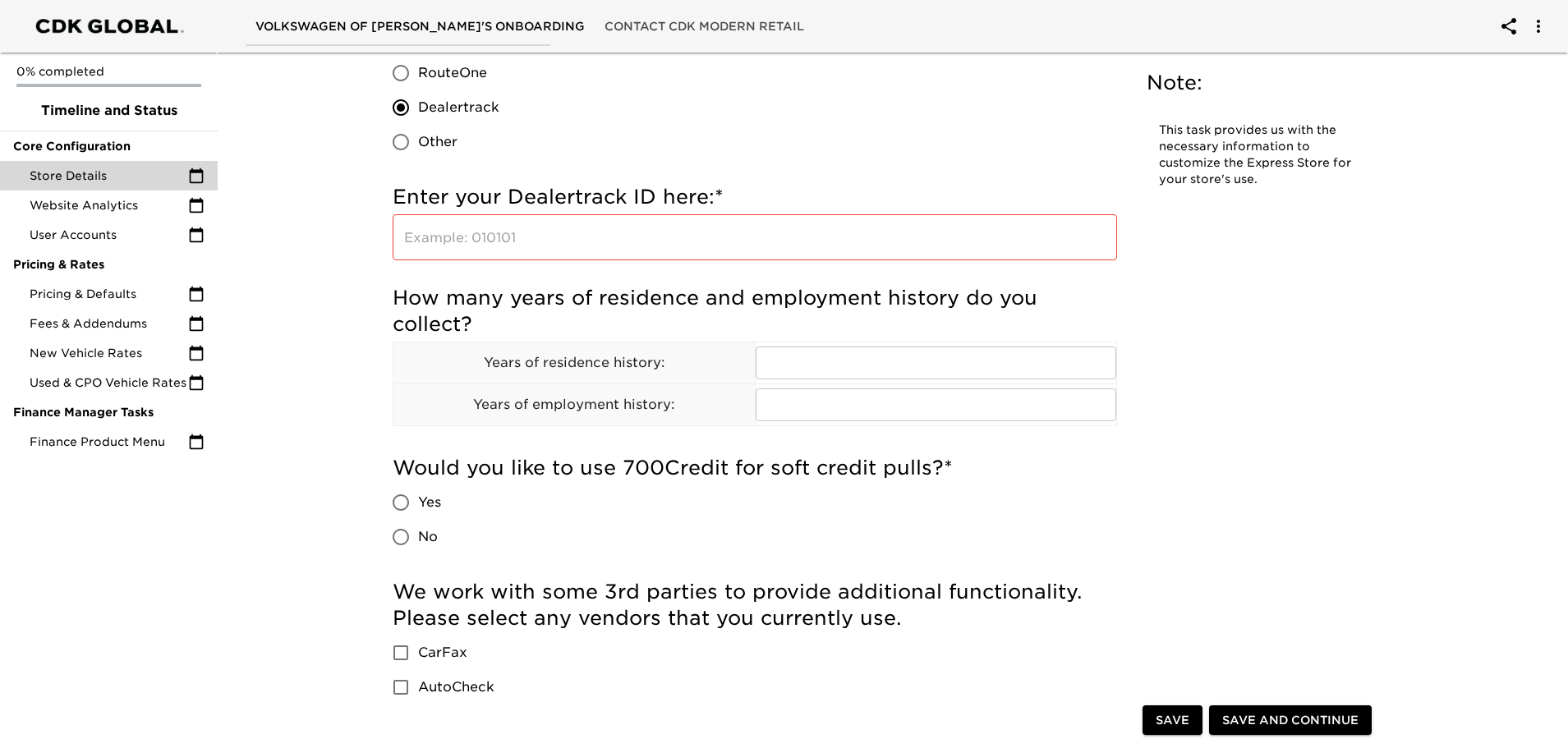
scroll to position [1642, 0]
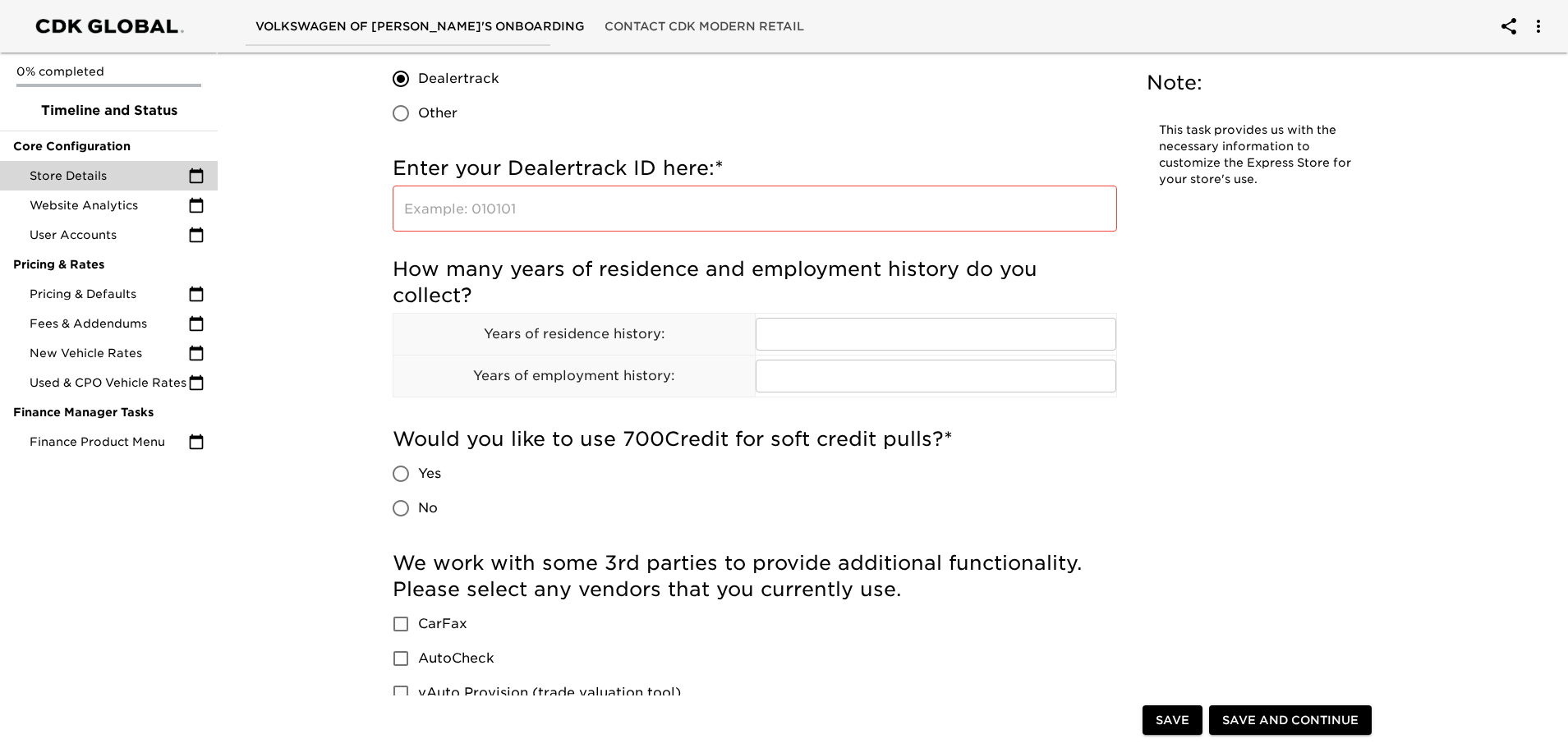
click at [444, 210] on input "text" at bounding box center [755, 208] width 725 height 46
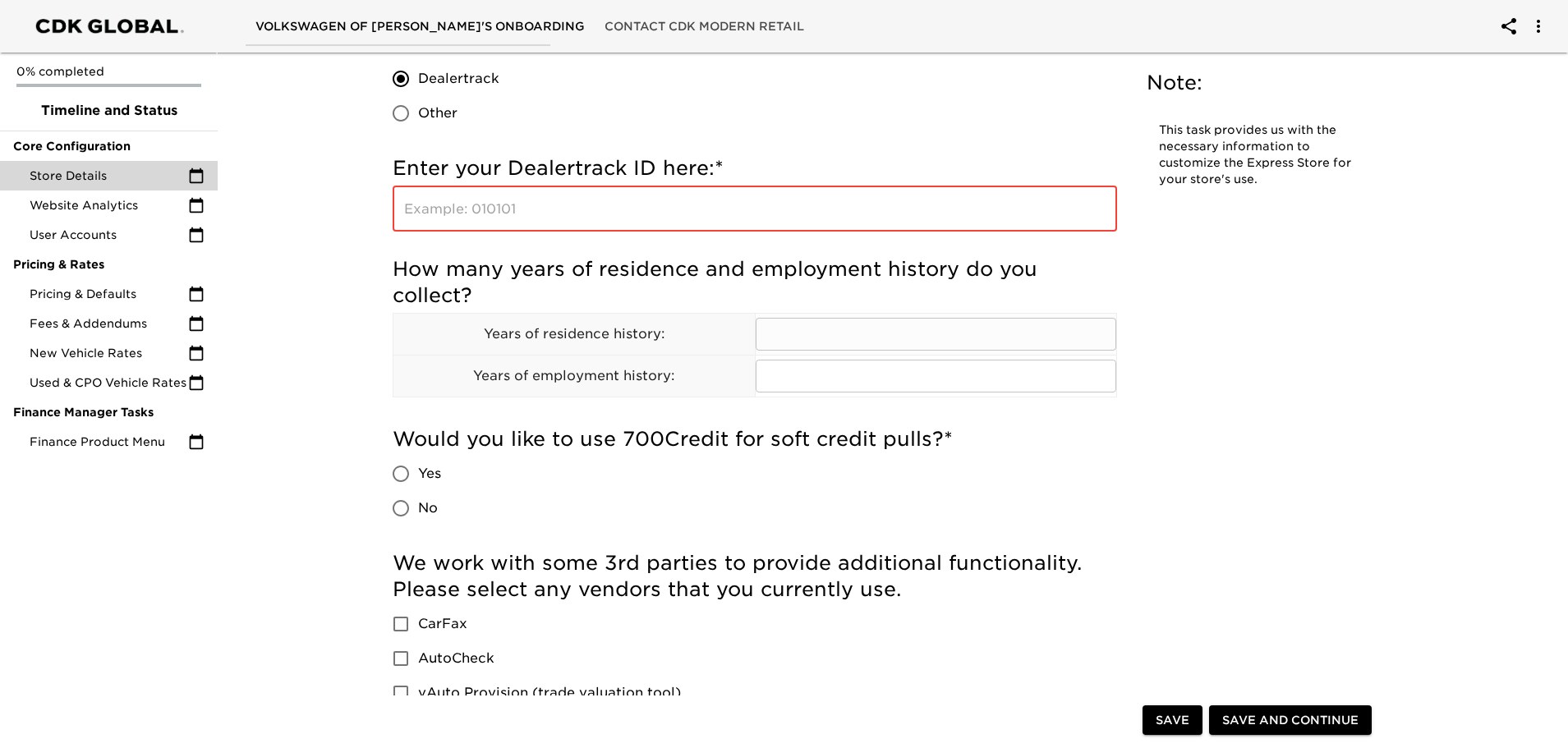
click at [847, 329] on input "text" at bounding box center [936, 333] width 361 height 33
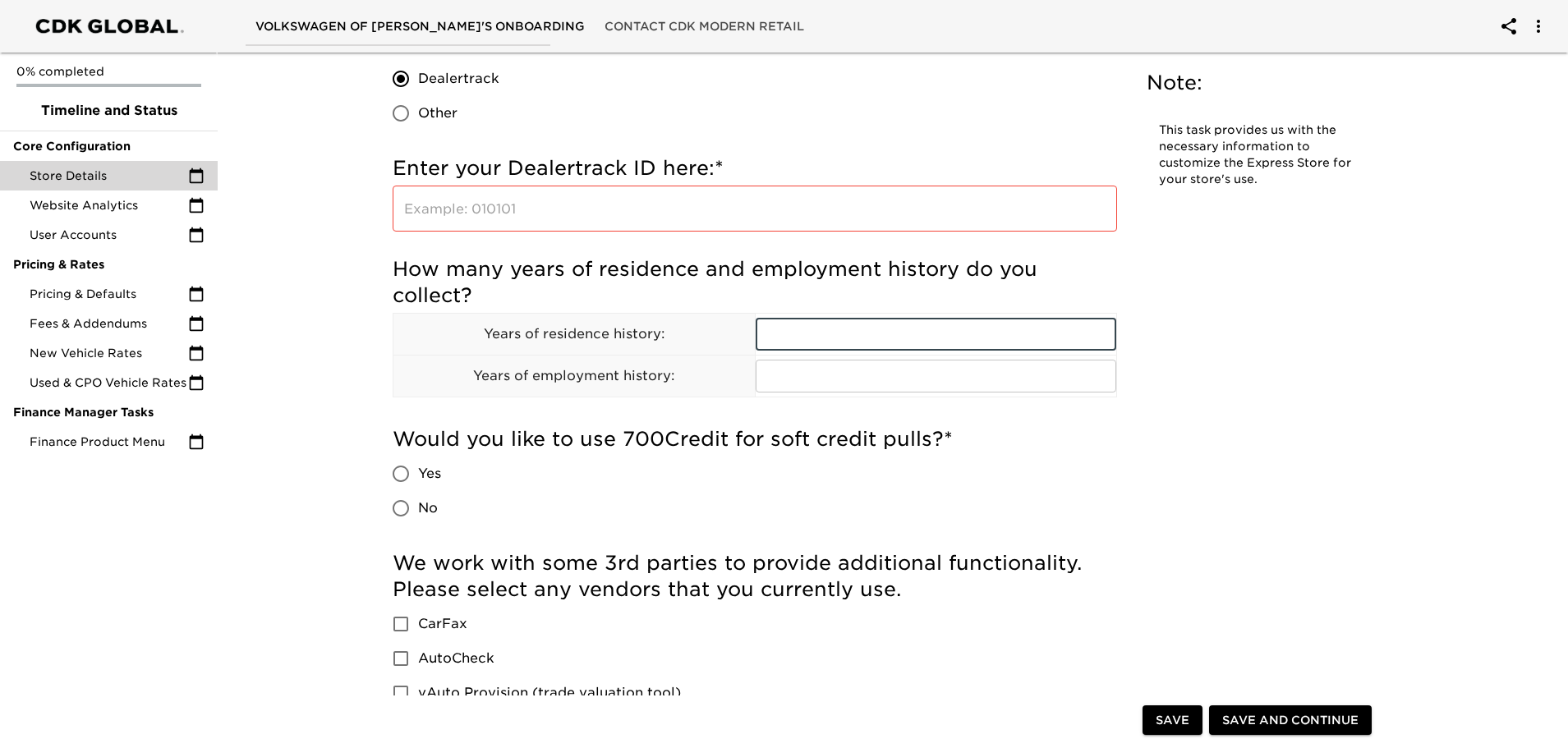
click at [620, 209] on input "text" at bounding box center [755, 208] width 725 height 46
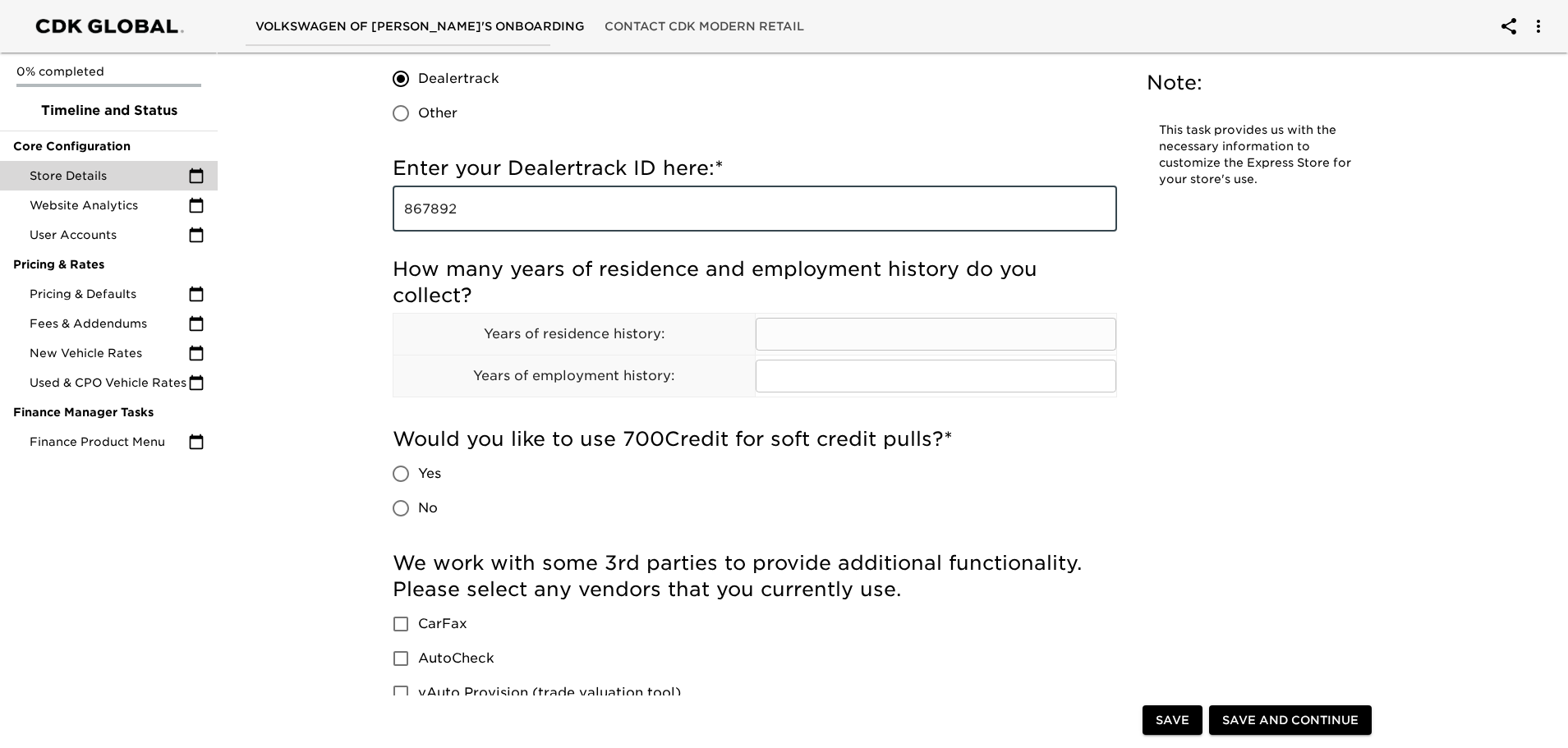
type input "867892"
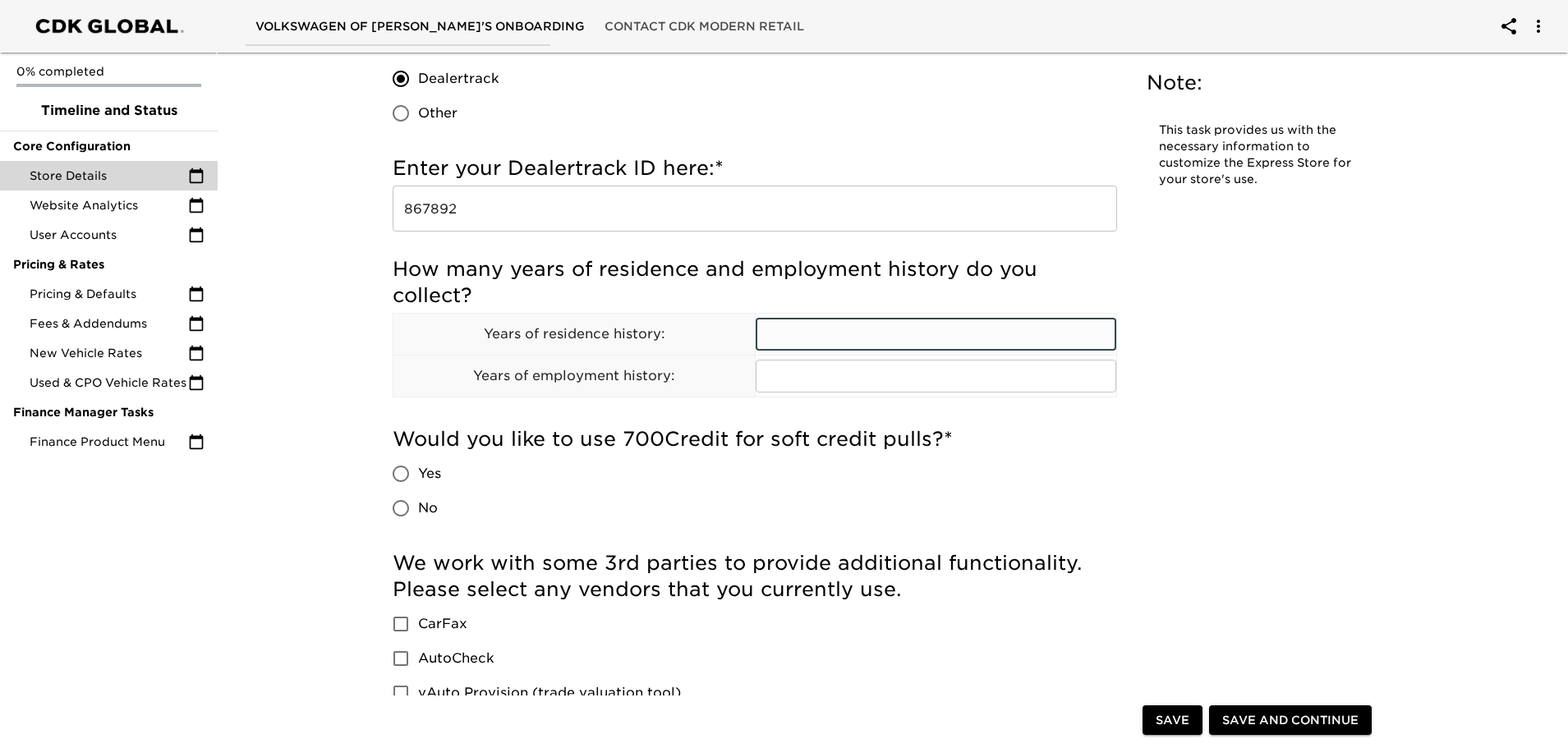
click at [827, 340] on input "text" at bounding box center [936, 333] width 361 height 33
type input "2"
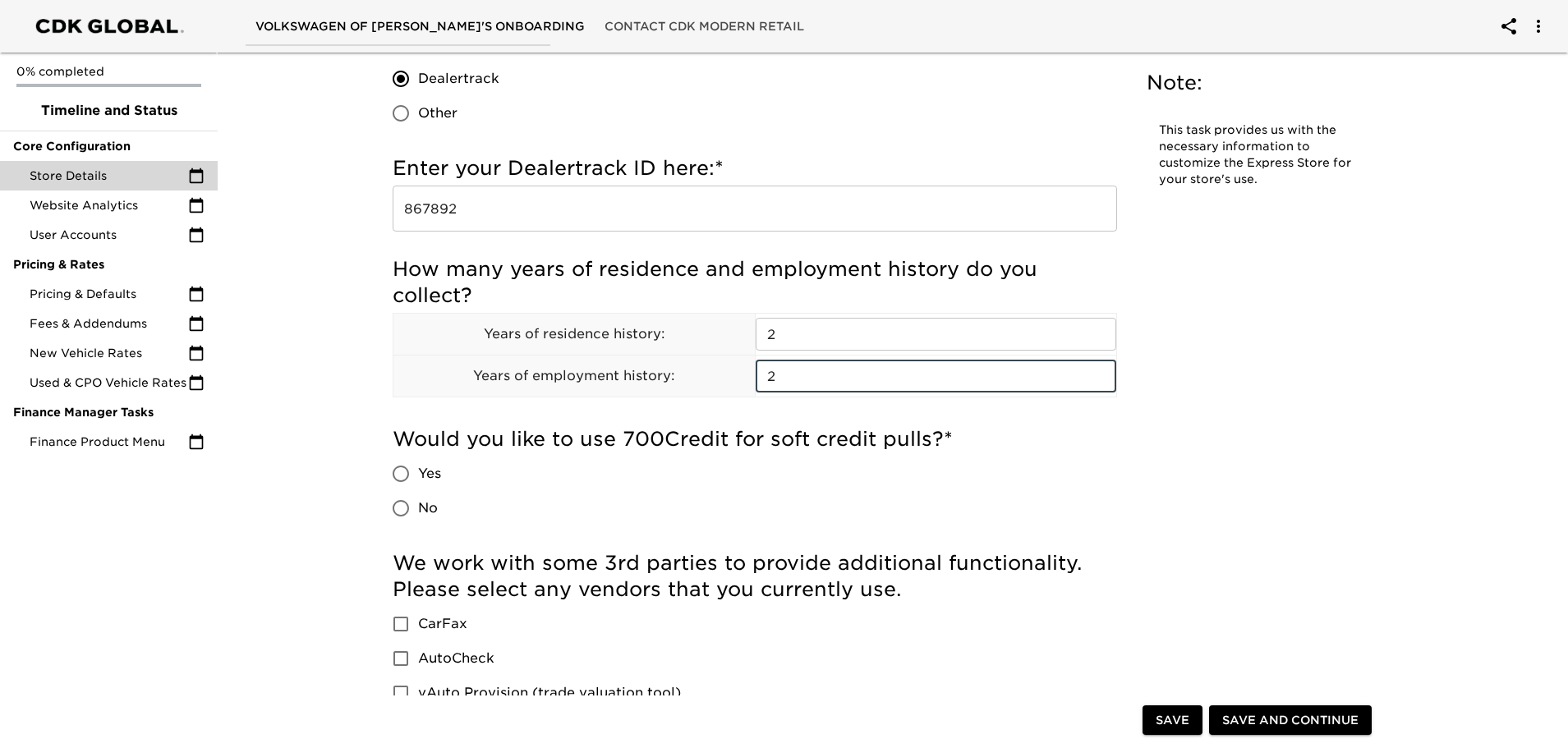
type input "2"
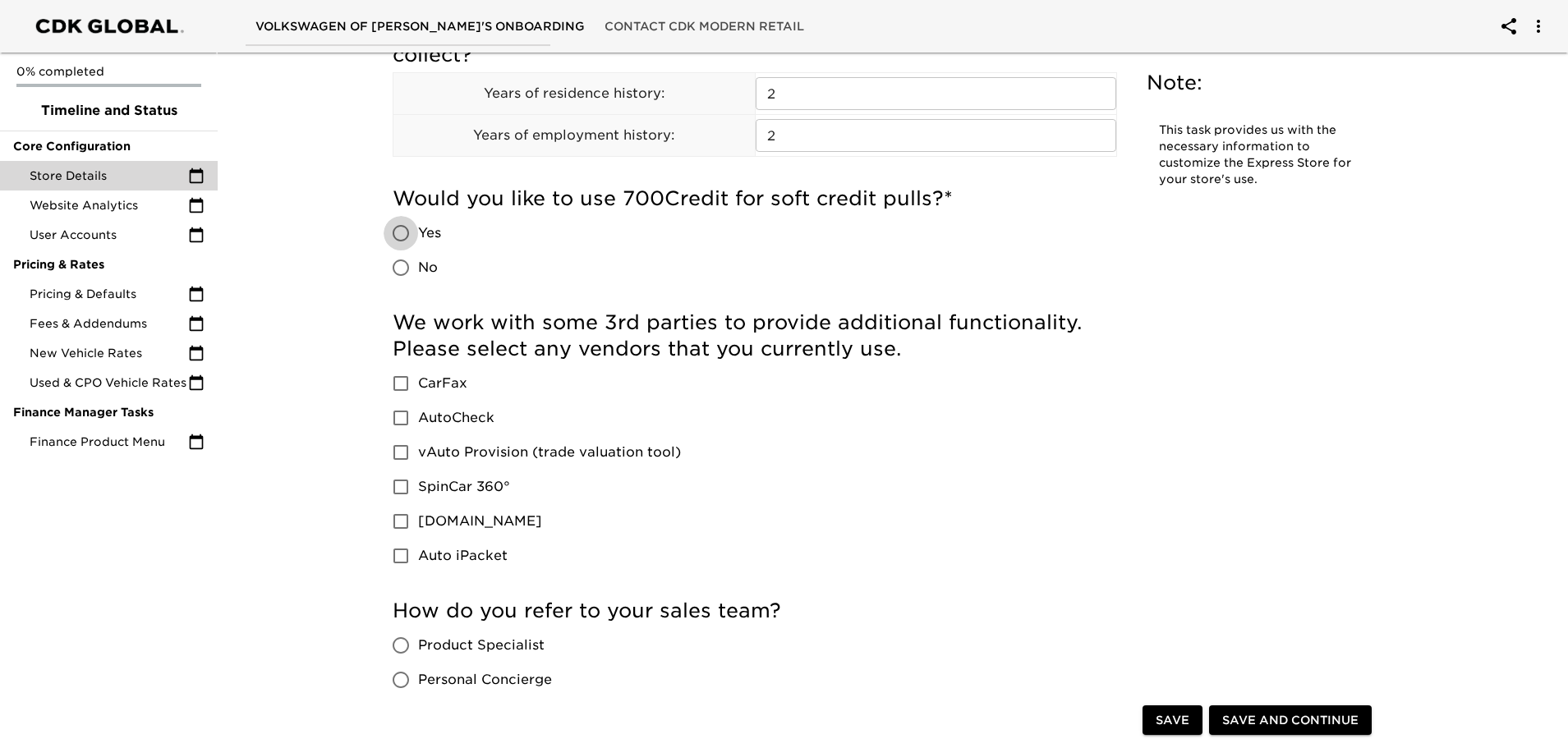
scroll to position [1888, 0]
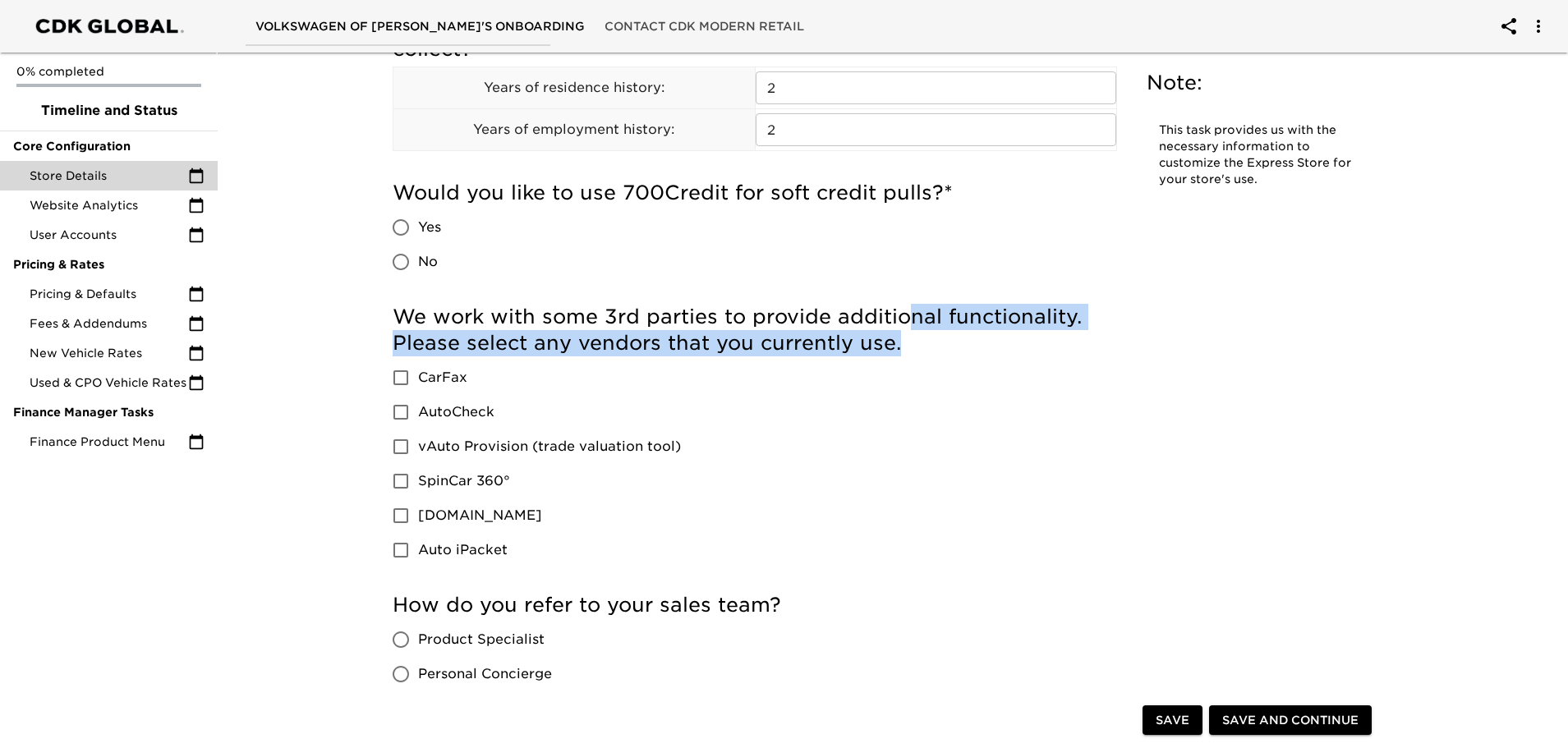
drag, startPoint x: 908, startPoint y: 349, endPoint x: 907, endPoint y: 322, distance: 27.0
click at [907, 322] on h5 "We work with some 3rd parties to provide additional functionality. Please selec…" at bounding box center [755, 330] width 725 height 53
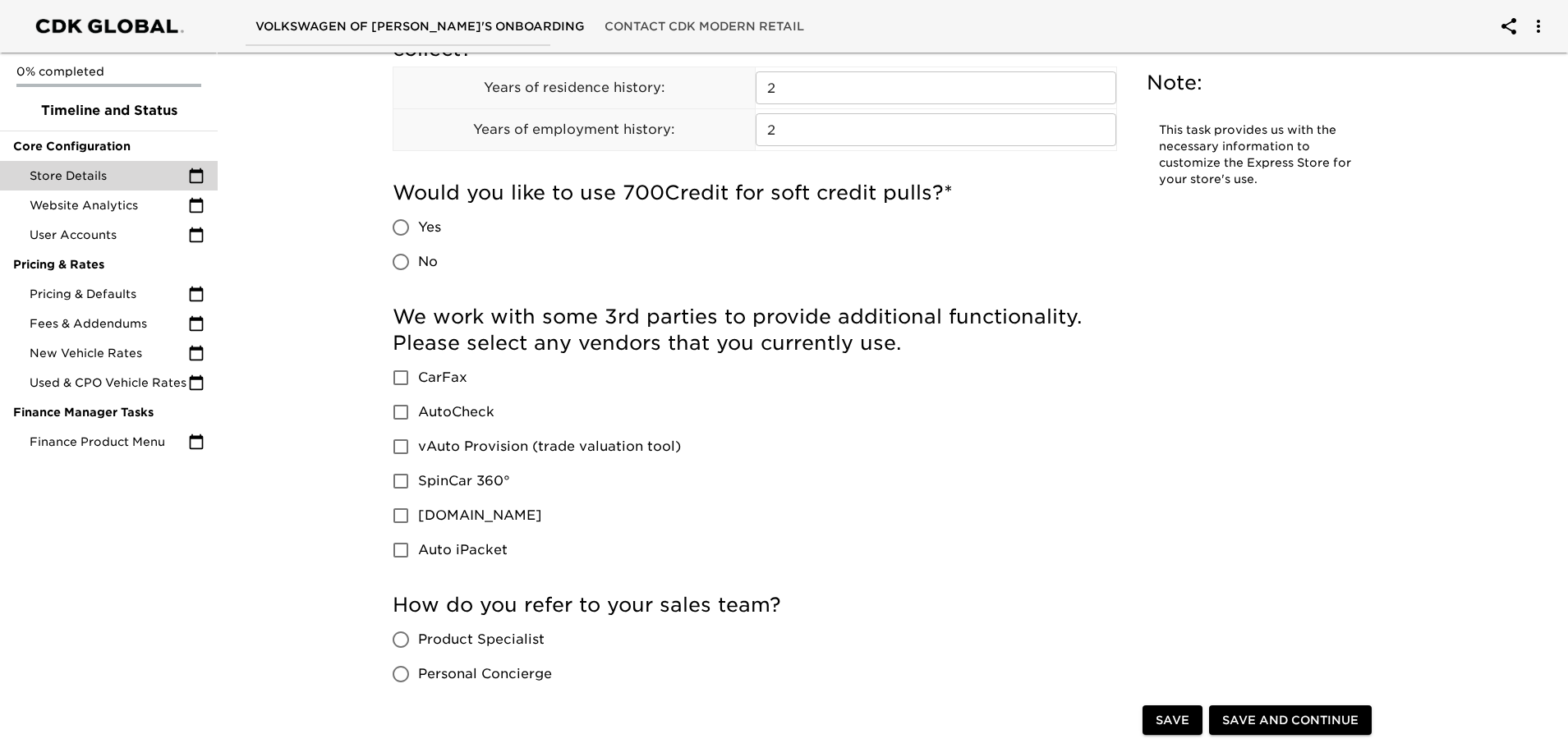
click at [1164, 722] on span "Save" at bounding box center [1172, 721] width 34 height 21
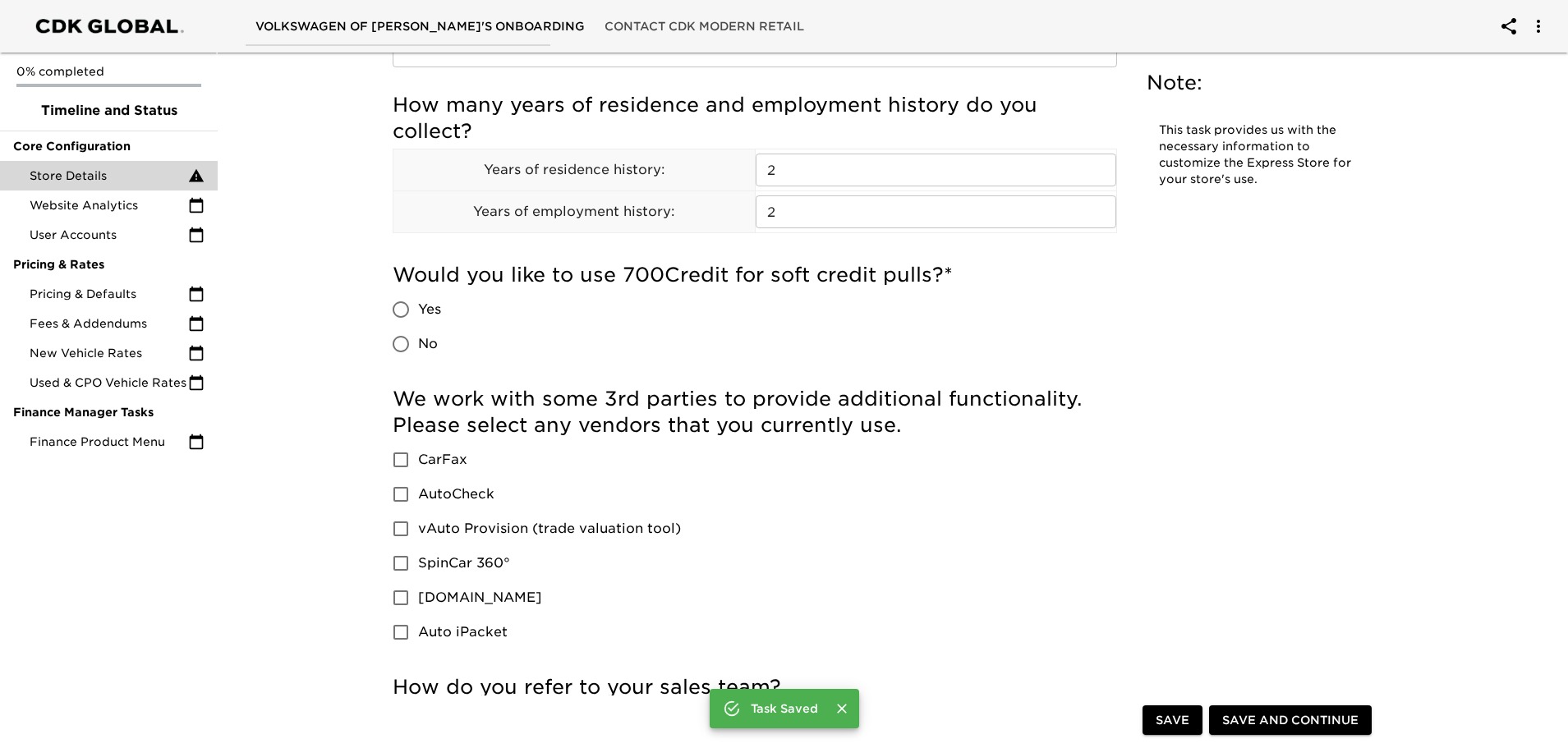
scroll to position [1970, 0]
